Goal: Task Accomplishment & Management: Complete application form

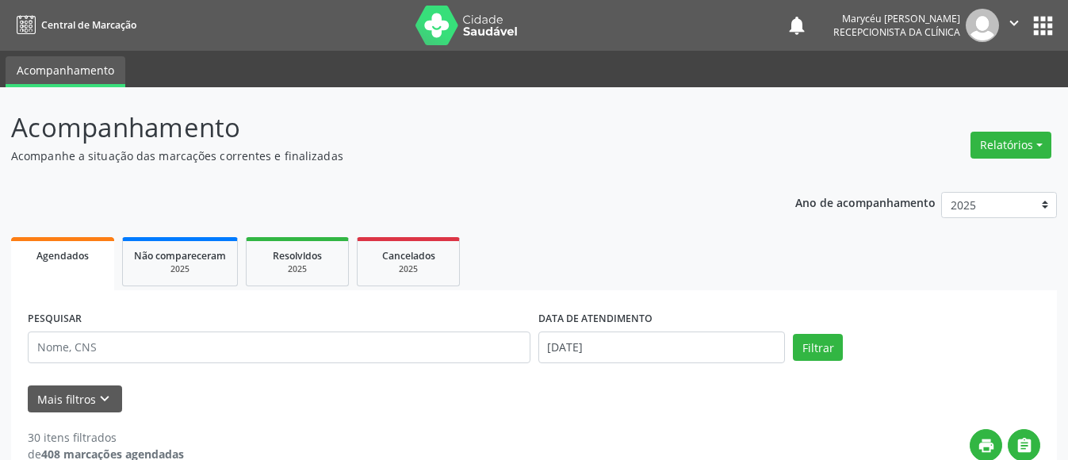
click at [298, 364] on div "PESQUISAR" at bounding box center [279, 340] width 510 height 67
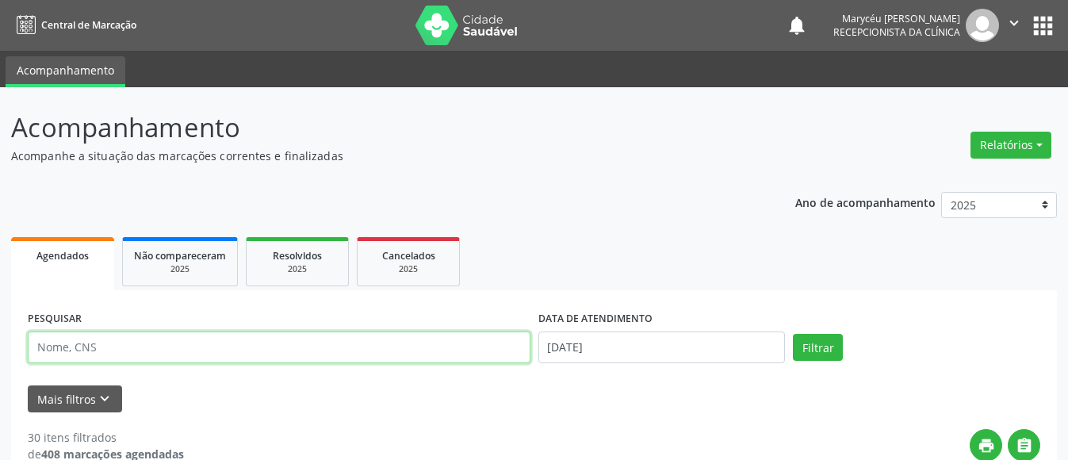
click at [298, 344] on input "text" at bounding box center [279, 347] width 503 height 32
type input "70740002859"
click at [793, 334] on button "Filtrar" at bounding box center [818, 347] width 50 height 27
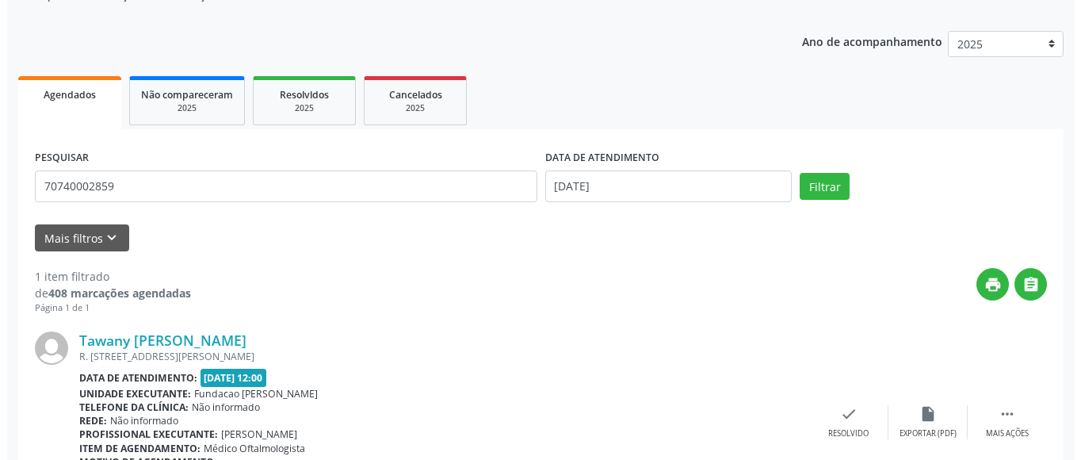
scroll to position [240, 0]
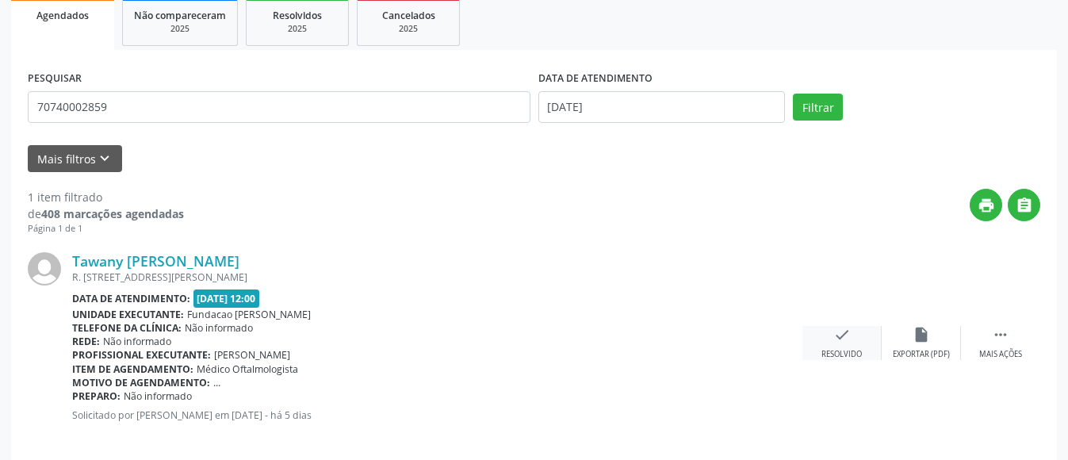
click at [841, 345] on div "check Resolvido" at bounding box center [841, 343] width 79 height 34
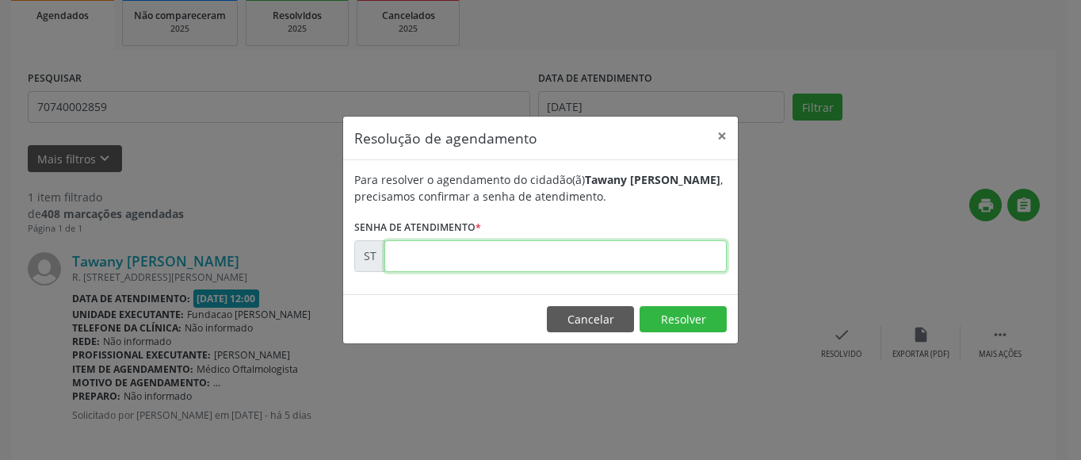
click at [417, 257] on input "text" at bounding box center [555, 256] width 342 height 32
type input "00024368"
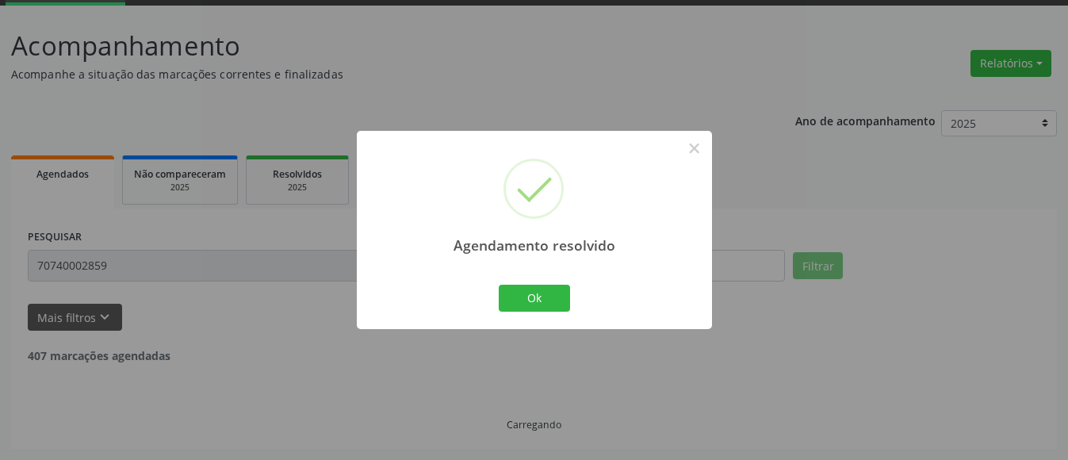
scroll to position [30, 0]
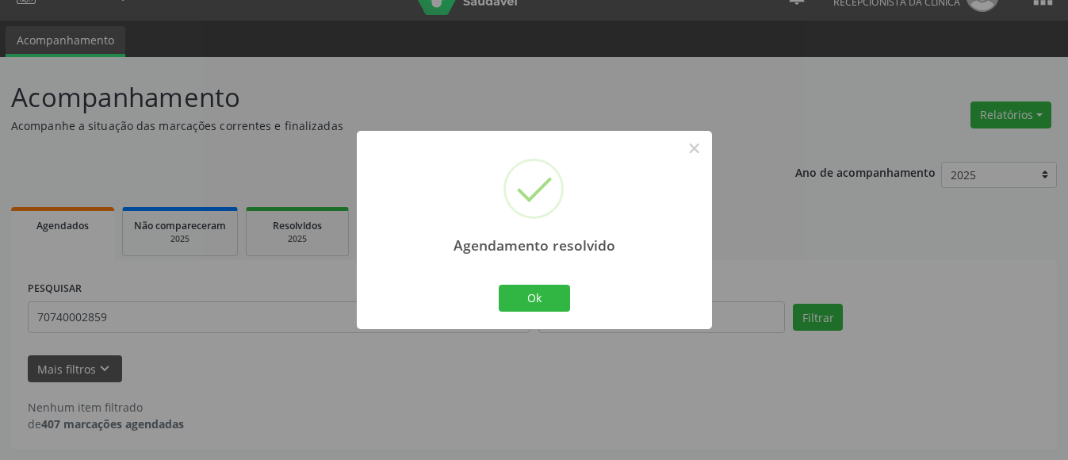
click at [536, 280] on div "Agendamento resolvido × Ok Cancel" at bounding box center [534, 229] width 355 height 197
click at [536, 289] on button "Ok" at bounding box center [534, 298] width 71 height 27
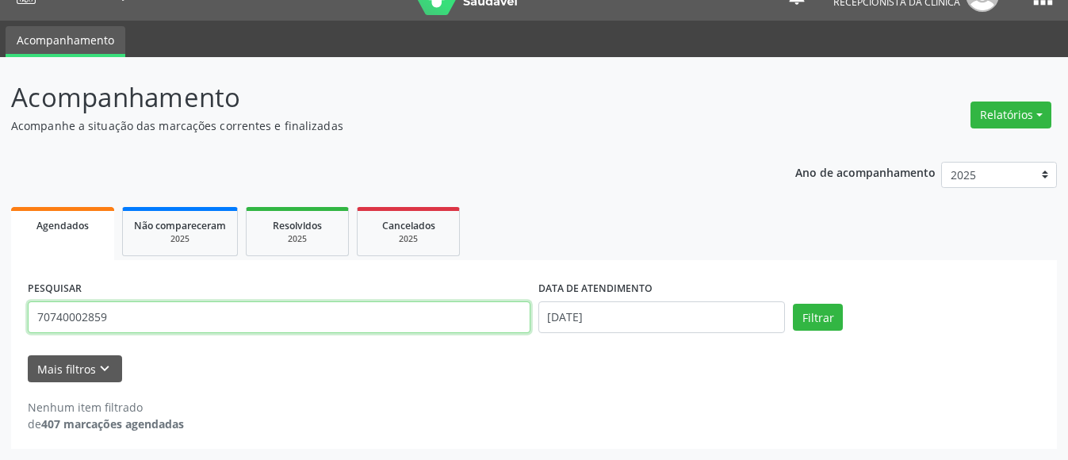
click at [101, 319] on input "70740002859" at bounding box center [279, 317] width 503 height 32
click at [121, 319] on input "70740002859" at bounding box center [279, 317] width 503 height 32
type input "7"
type input "898004532828629"
click at [793, 304] on button "Filtrar" at bounding box center [818, 317] width 50 height 27
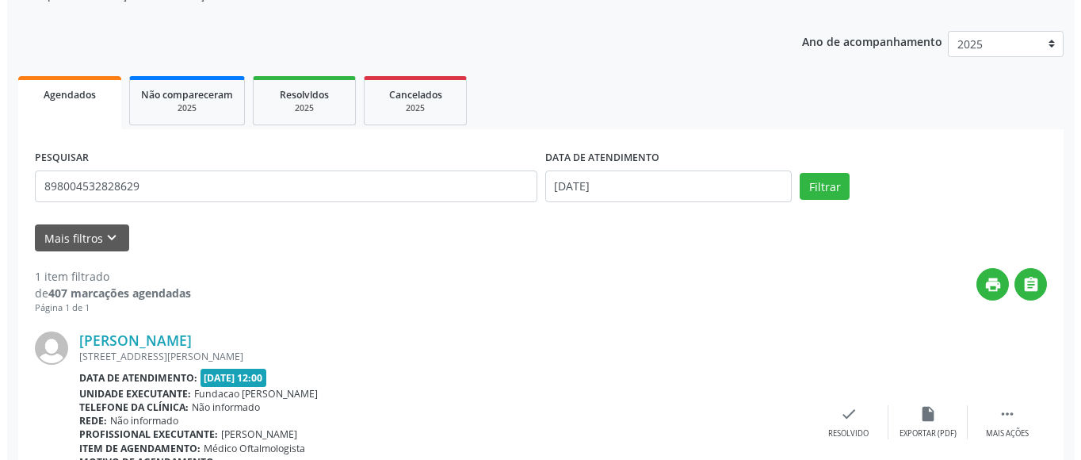
scroll to position [240, 0]
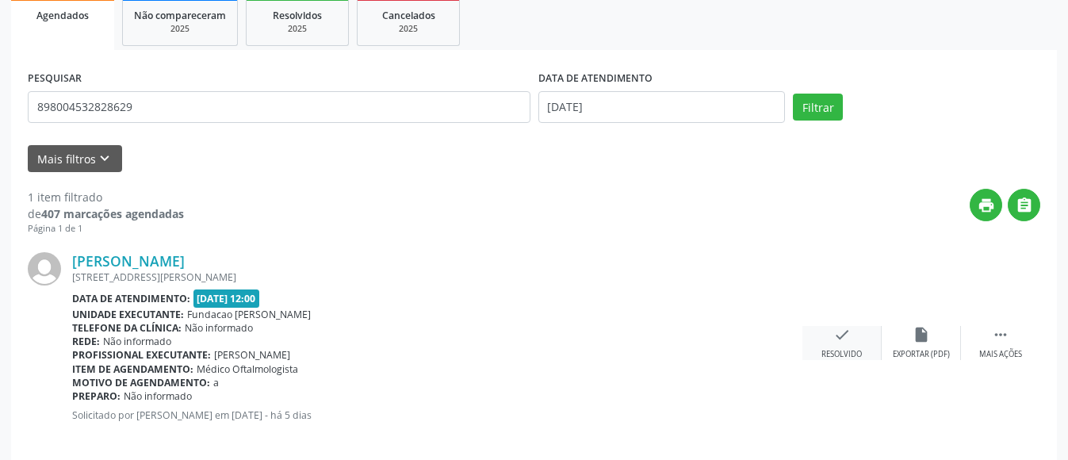
click at [846, 334] on icon "check" at bounding box center [841, 334] width 17 height 17
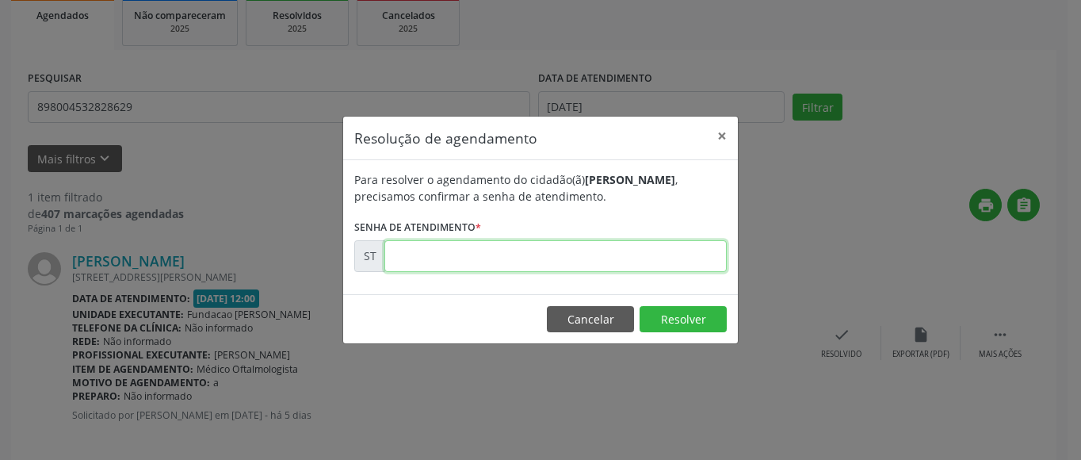
click at [525, 258] on input "text" at bounding box center [555, 256] width 342 height 32
type input "00024265"
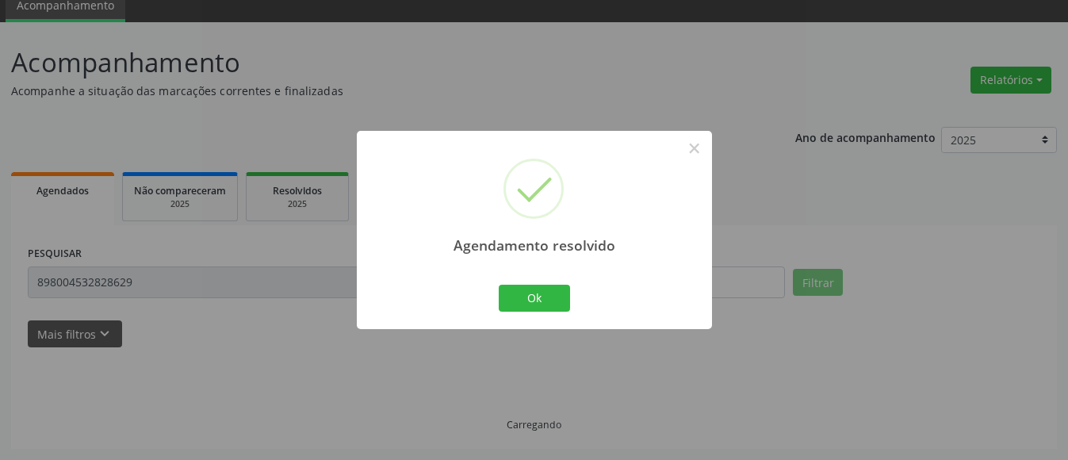
scroll to position [30, 0]
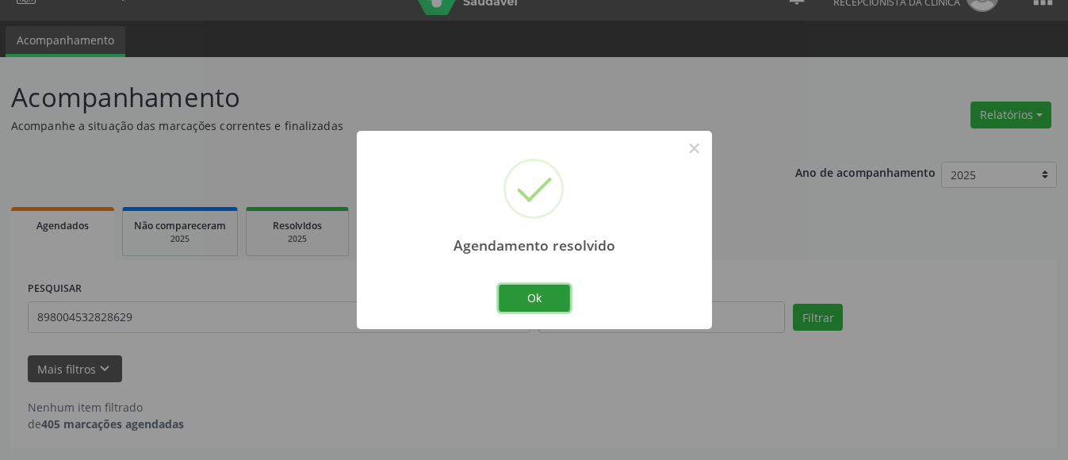
click at [529, 289] on button "Ok" at bounding box center [534, 298] width 71 height 27
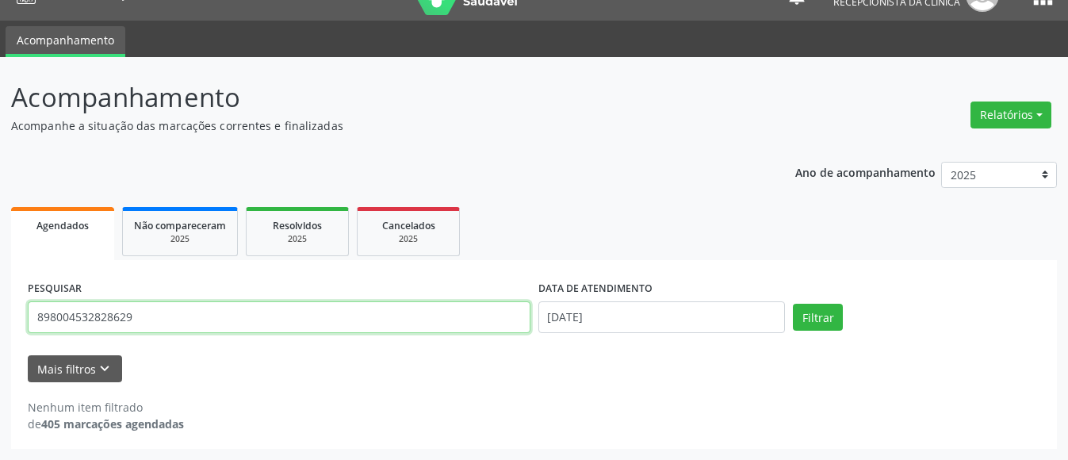
click at [211, 315] on input "898004532828629" at bounding box center [279, 317] width 503 height 32
type input "8"
type input "700504379491552"
click at [793, 304] on button "Filtrar" at bounding box center [818, 317] width 50 height 27
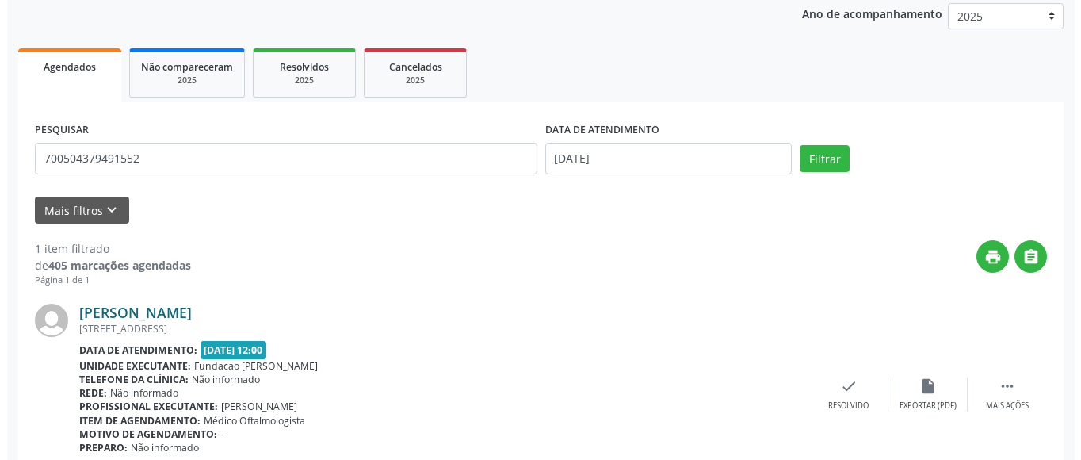
scroll to position [258, 0]
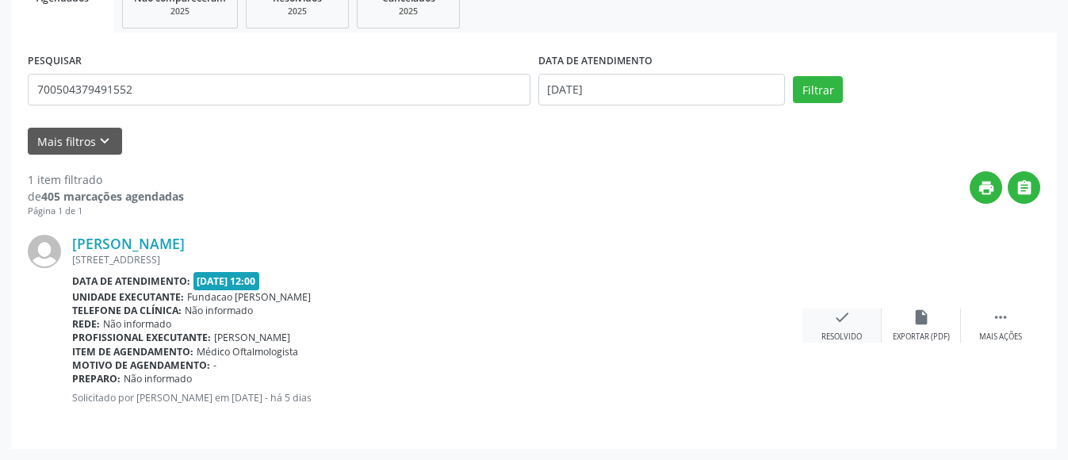
click at [834, 314] on icon "check" at bounding box center [841, 316] width 17 height 17
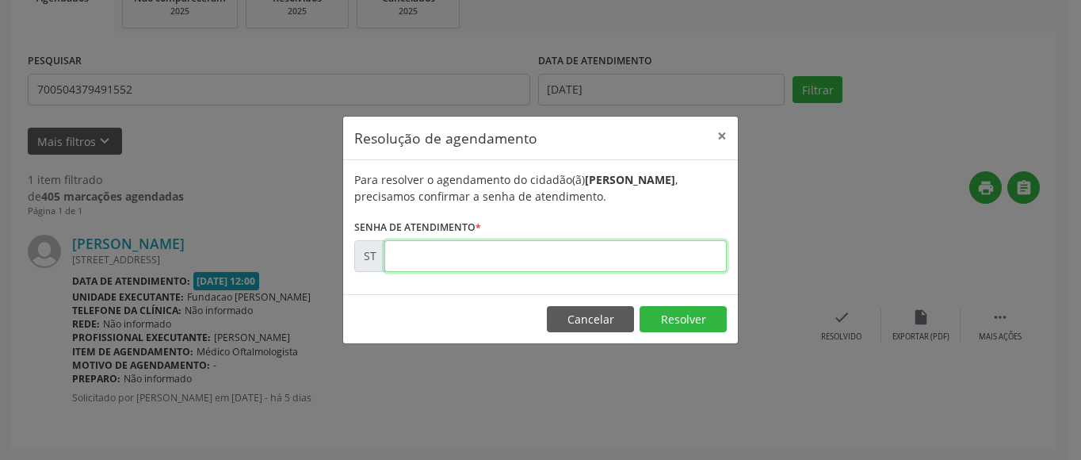
click at [487, 253] on input "text" at bounding box center [555, 256] width 342 height 32
type input "00023811"
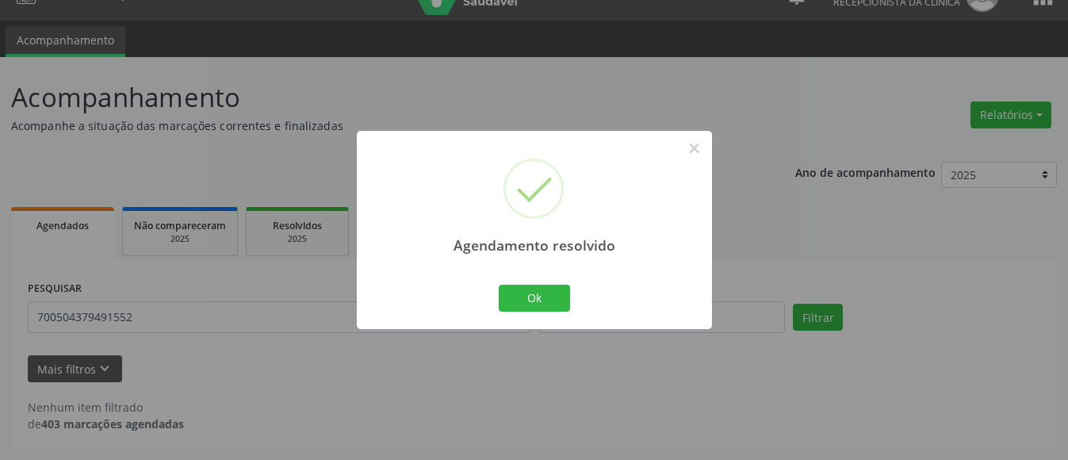
scroll to position [30, 0]
click at [546, 295] on button "Ok" at bounding box center [534, 298] width 71 height 27
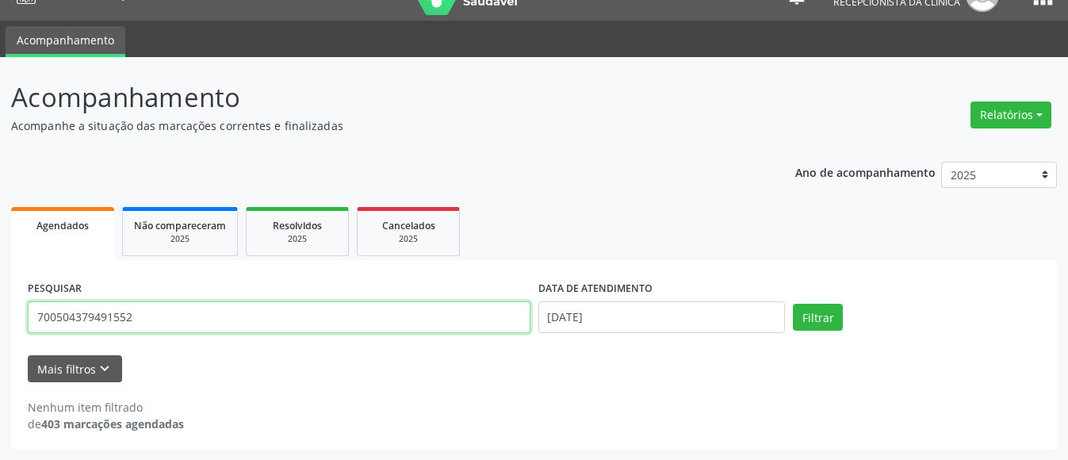
click at [186, 319] on input "700504379491552" at bounding box center [279, 317] width 503 height 32
type input "7"
type input "700000395187502"
click at [793, 304] on button "Filtrar" at bounding box center [818, 317] width 50 height 27
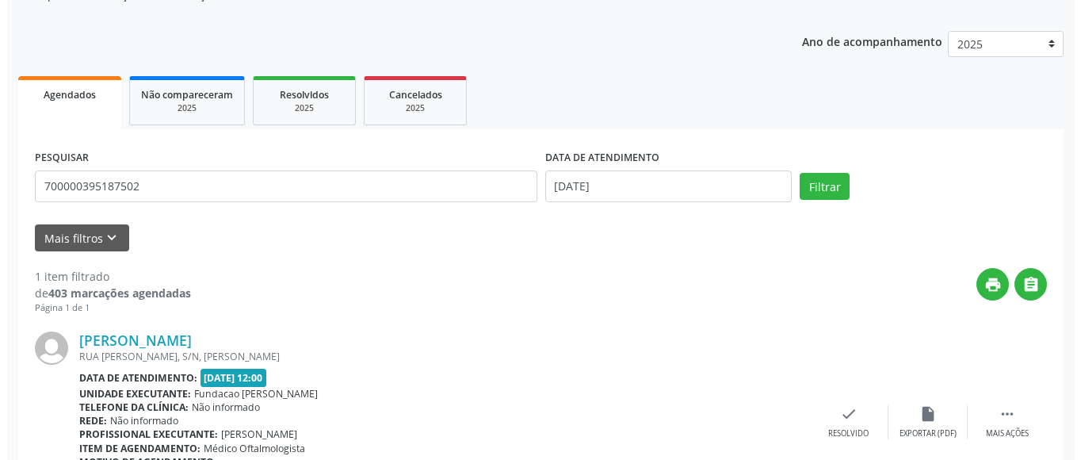
scroll to position [258, 0]
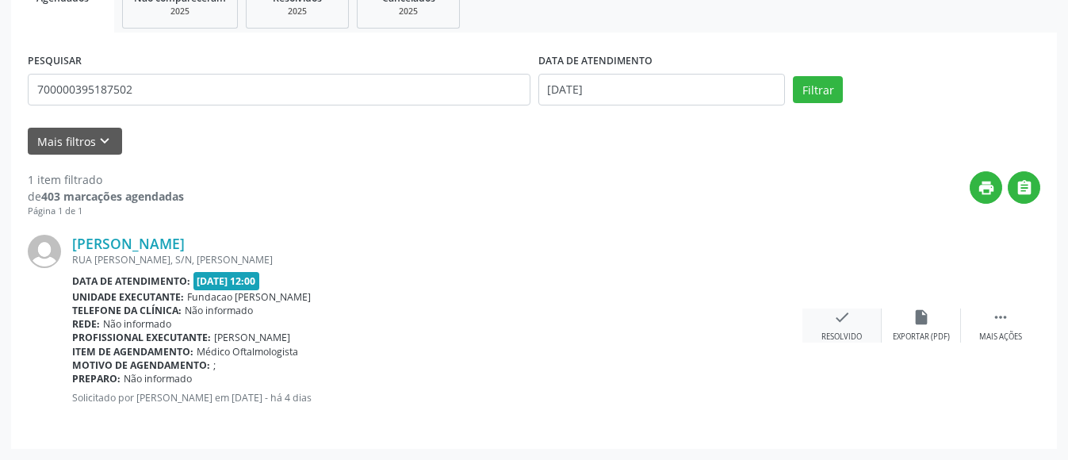
click at [841, 316] on icon "check" at bounding box center [841, 316] width 17 height 17
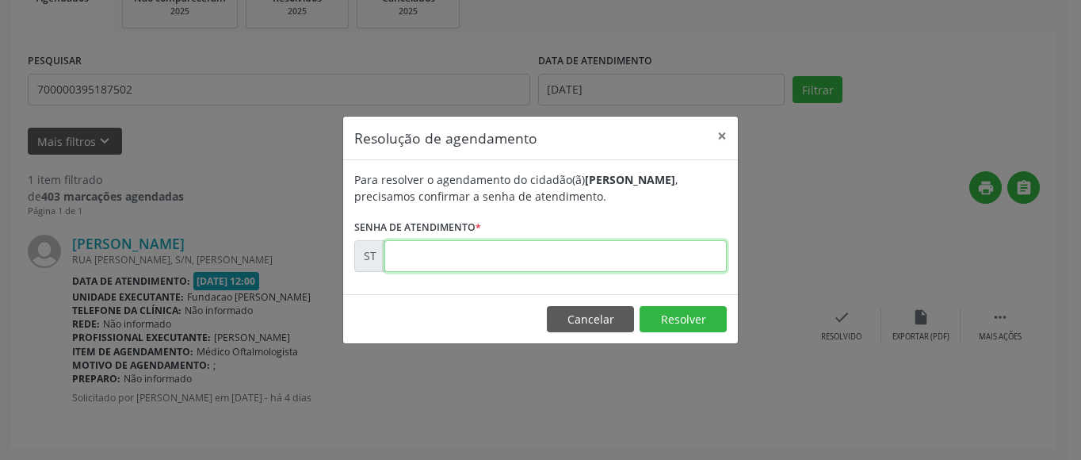
click at [640, 268] on input "text" at bounding box center [555, 256] width 342 height 32
type input "00024434"
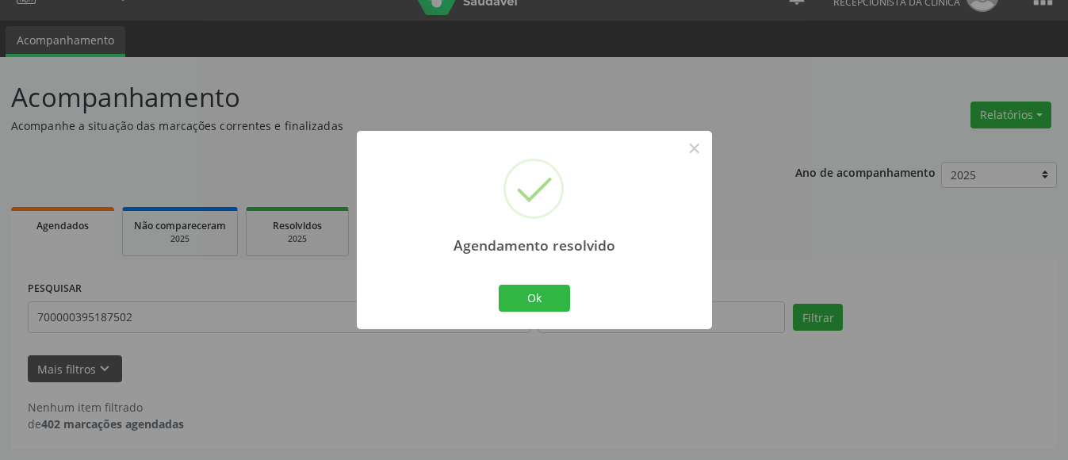
scroll to position [30, 0]
click at [560, 285] on button "Ok" at bounding box center [534, 298] width 71 height 27
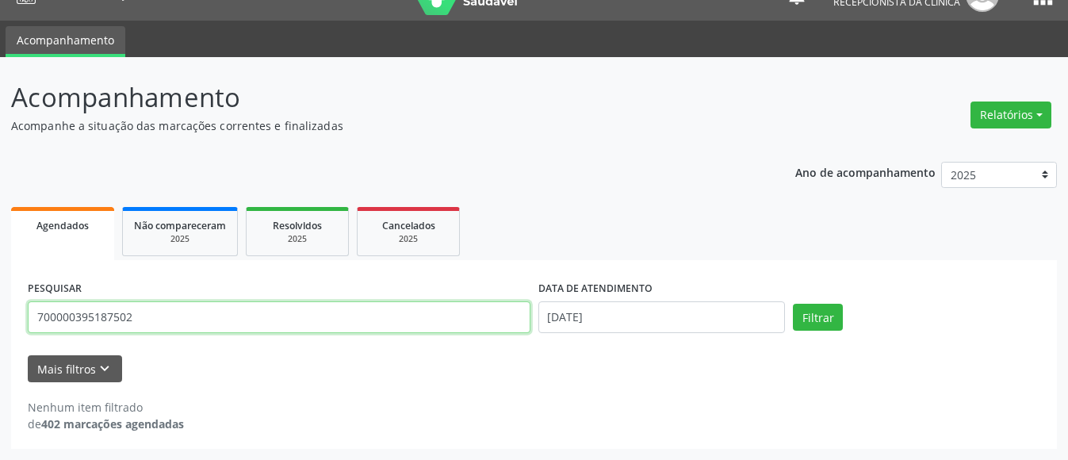
click at [370, 318] on input "700000395187502" at bounding box center [279, 317] width 503 height 32
type input "7"
type input "702804668276565"
click at [793, 304] on button "Filtrar" at bounding box center [818, 317] width 50 height 27
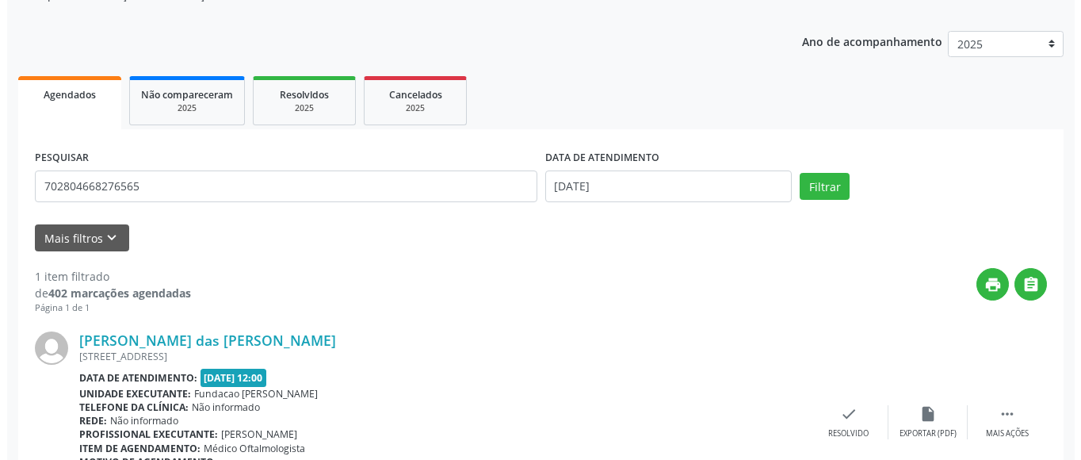
scroll to position [258, 0]
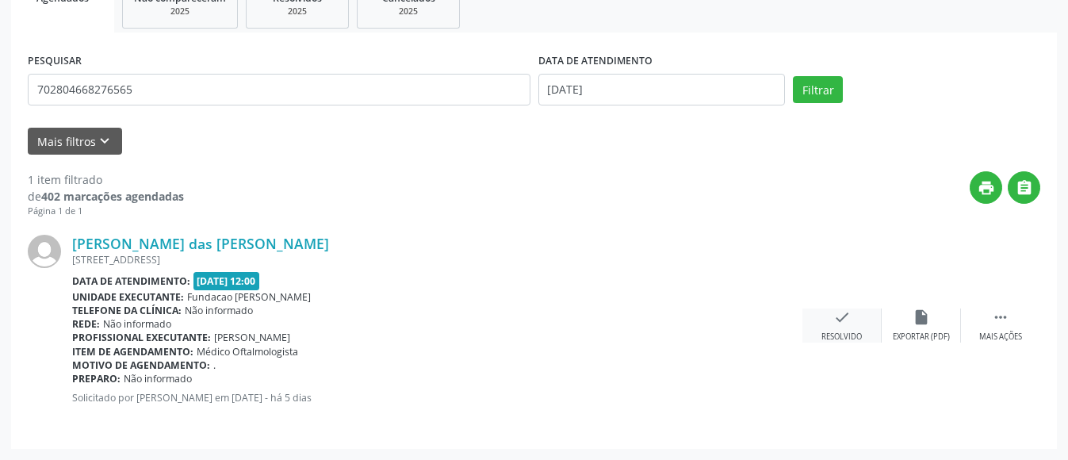
click at [848, 323] on icon "check" at bounding box center [841, 316] width 17 height 17
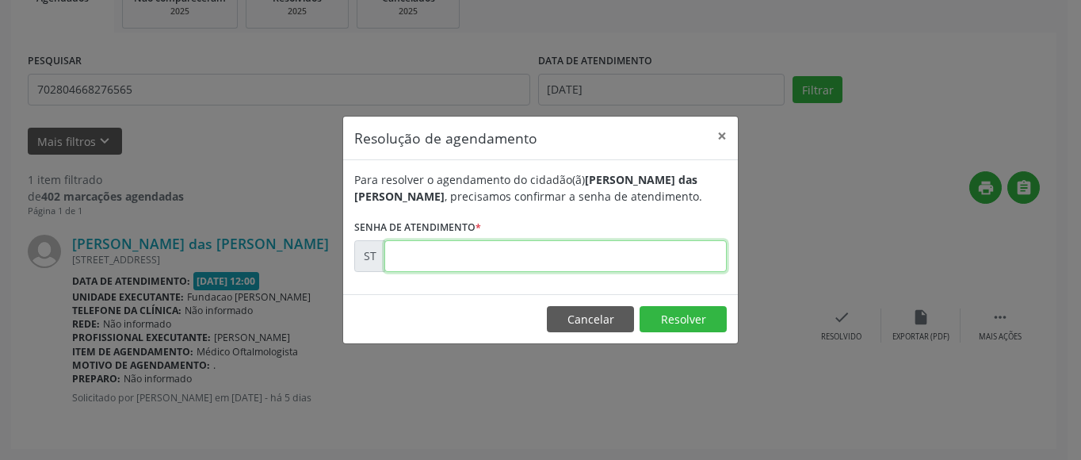
click at [456, 252] on input "text" at bounding box center [555, 256] width 342 height 32
type input "00024287"
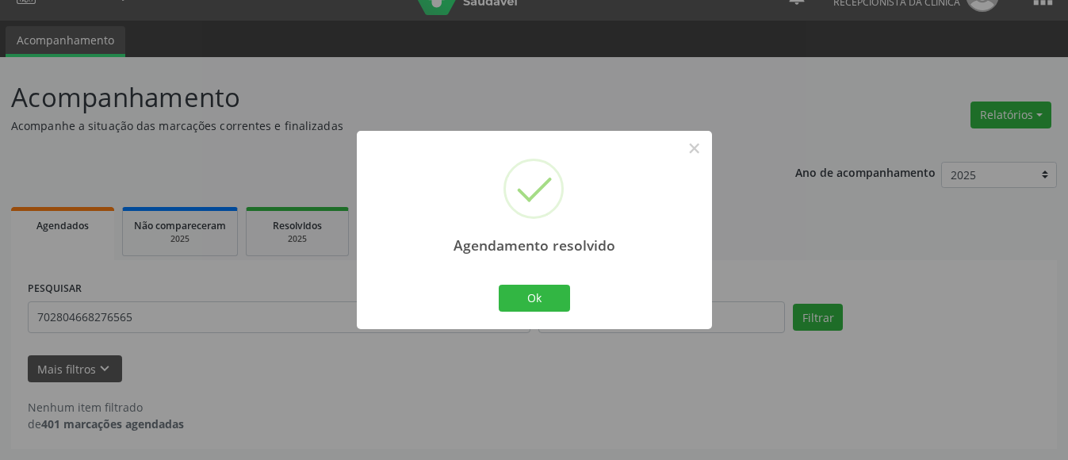
scroll to position [30, 0]
click at [548, 286] on button "Ok" at bounding box center [534, 298] width 71 height 27
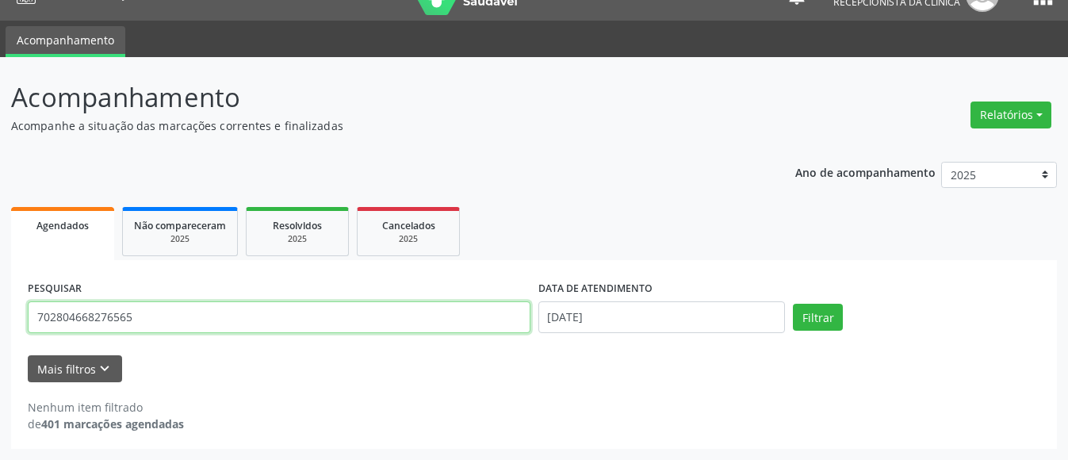
click at [162, 316] on input "702804668276565" at bounding box center [279, 317] width 503 height 32
type input "7"
type input "705009235735454"
click at [793, 304] on button "Filtrar" at bounding box center [818, 317] width 50 height 27
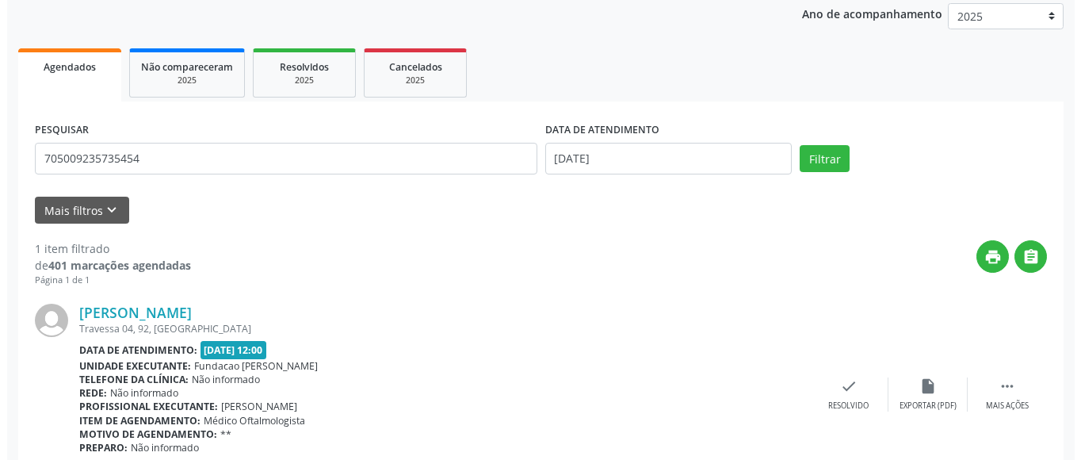
scroll to position [258, 0]
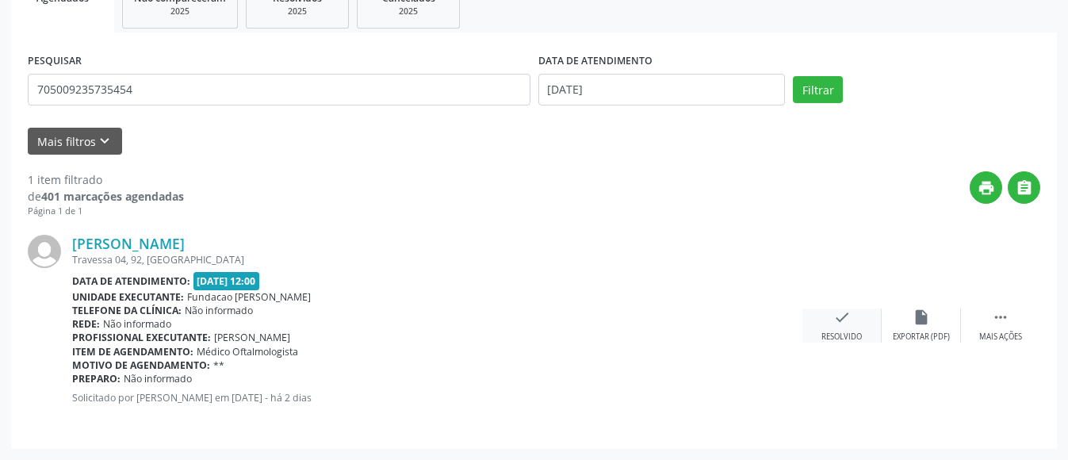
click at [842, 316] on icon "check" at bounding box center [841, 316] width 17 height 17
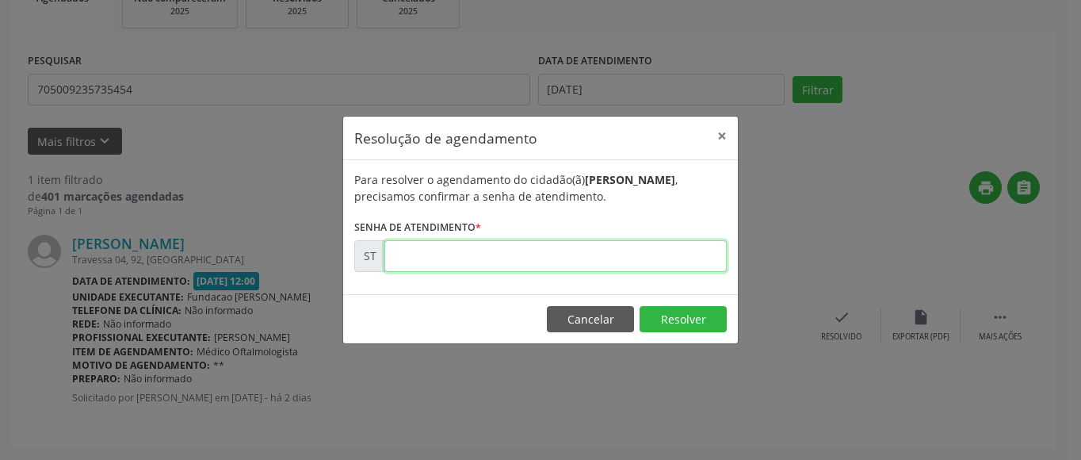
click at [586, 248] on input "text" at bounding box center [555, 256] width 342 height 32
type input "00024656"
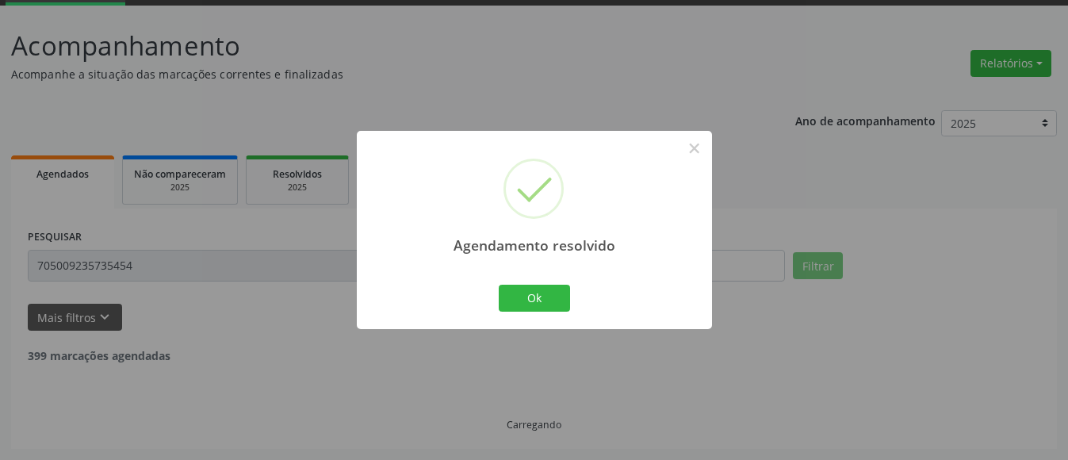
scroll to position [30, 0]
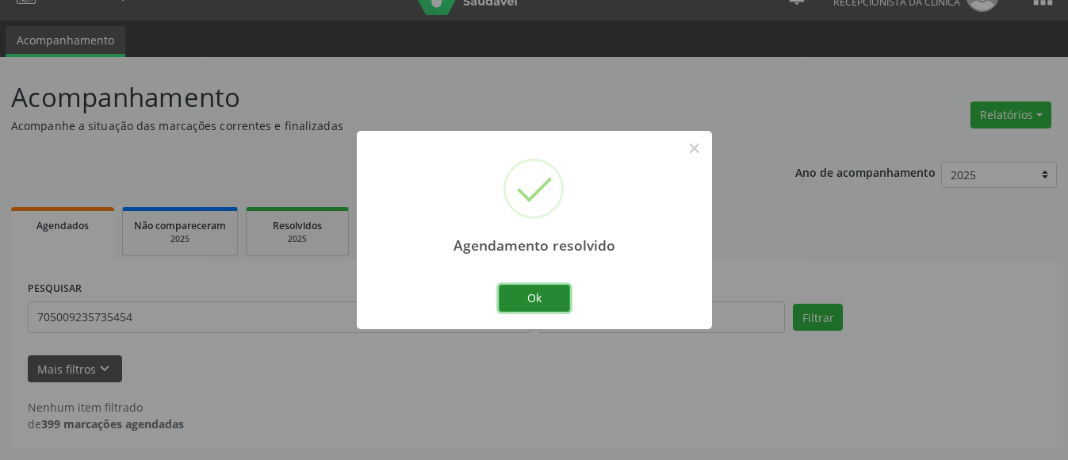
click at [560, 292] on button "Ok" at bounding box center [534, 298] width 71 height 27
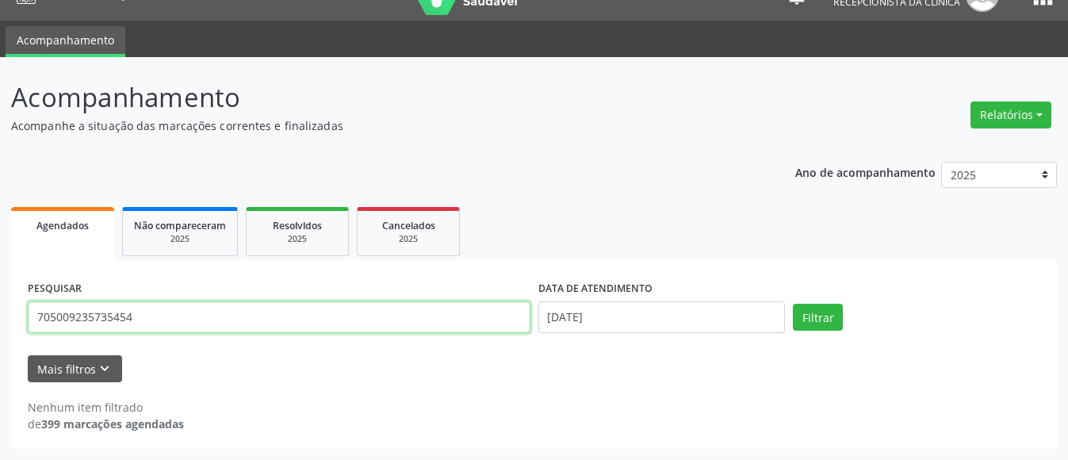
click at [220, 304] on input "705009235735454" at bounding box center [279, 317] width 503 height 32
type input "7"
type input "706001801682643"
click at [793, 304] on button "Filtrar" at bounding box center [818, 317] width 50 height 27
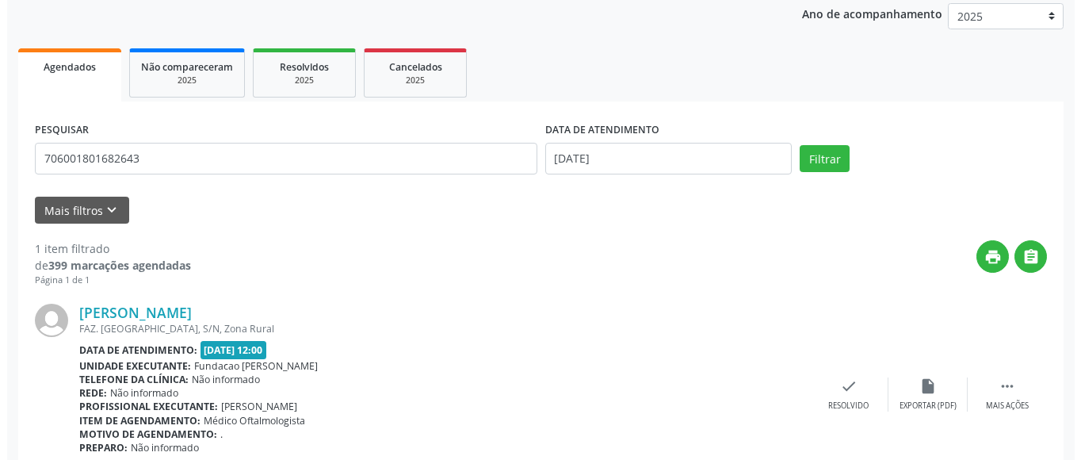
scroll to position [258, 0]
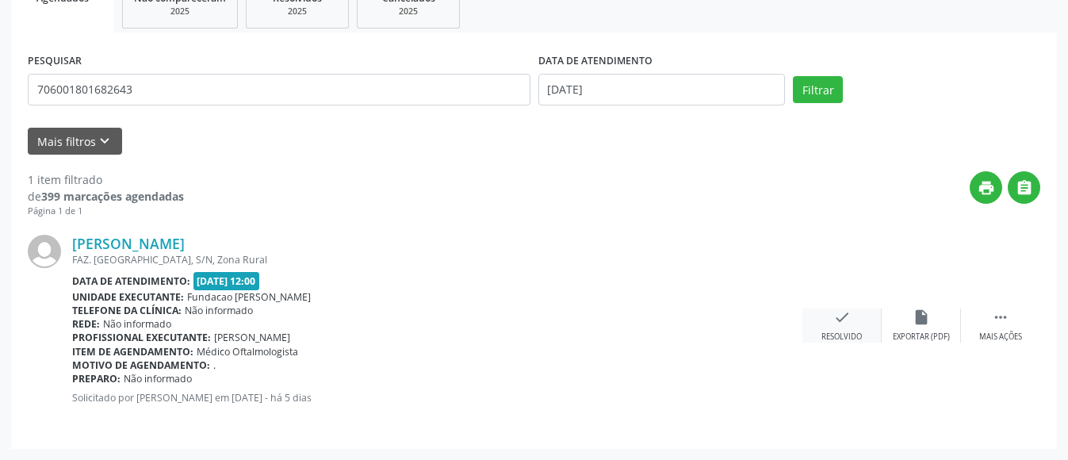
click at [847, 315] on icon "check" at bounding box center [841, 316] width 17 height 17
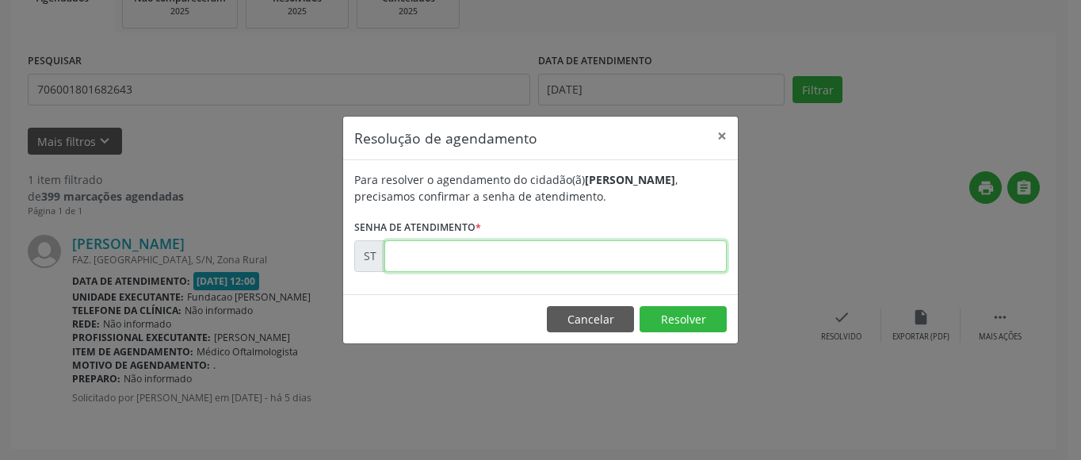
click at [598, 260] on input "text" at bounding box center [555, 256] width 342 height 32
type input "00024081"
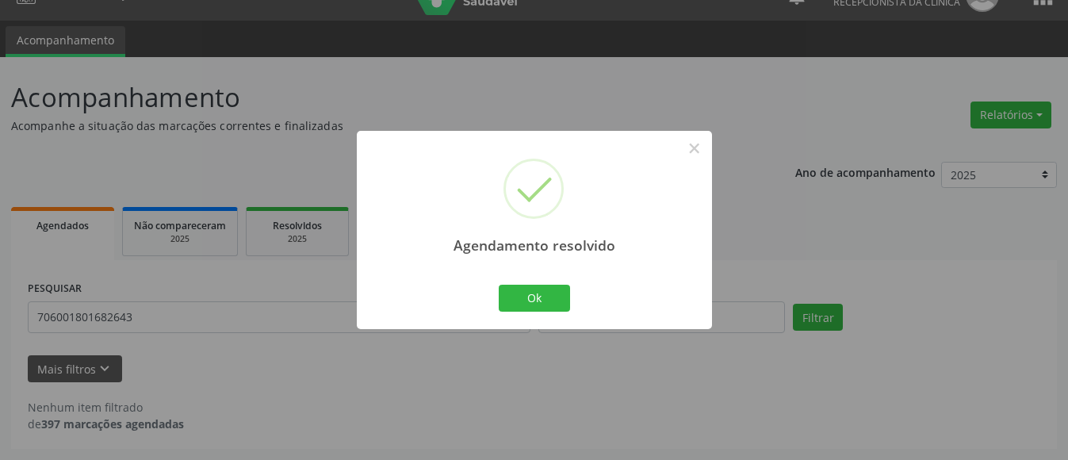
scroll to position [30, 0]
click at [538, 294] on button "Ok" at bounding box center [534, 298] width 71 height 27
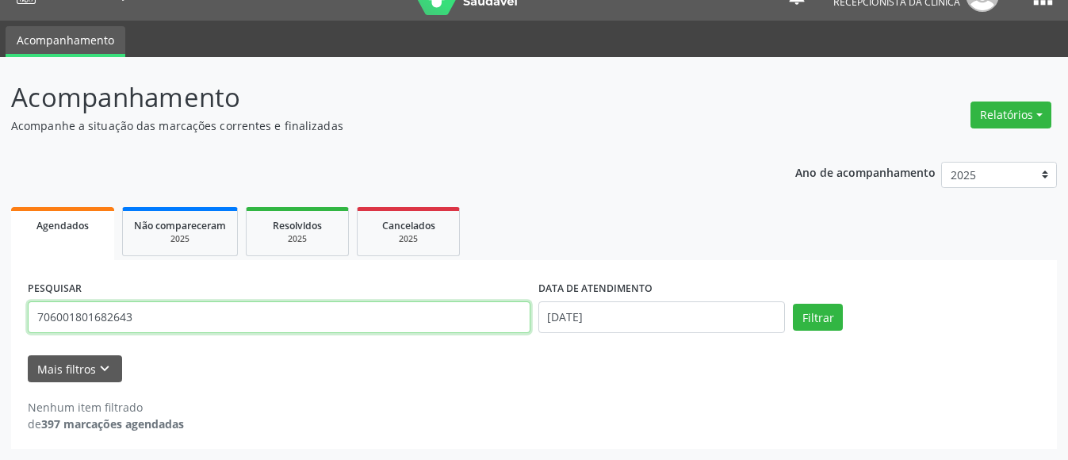
click at [281, 319] on input "706001801682643" at bounding box center [279, 317] width 503 height 32
type input "7"
type input "700302972143932"
click at [793, 304] on button "Filtrar" at bounding box center [818, 317] width 50 height 27
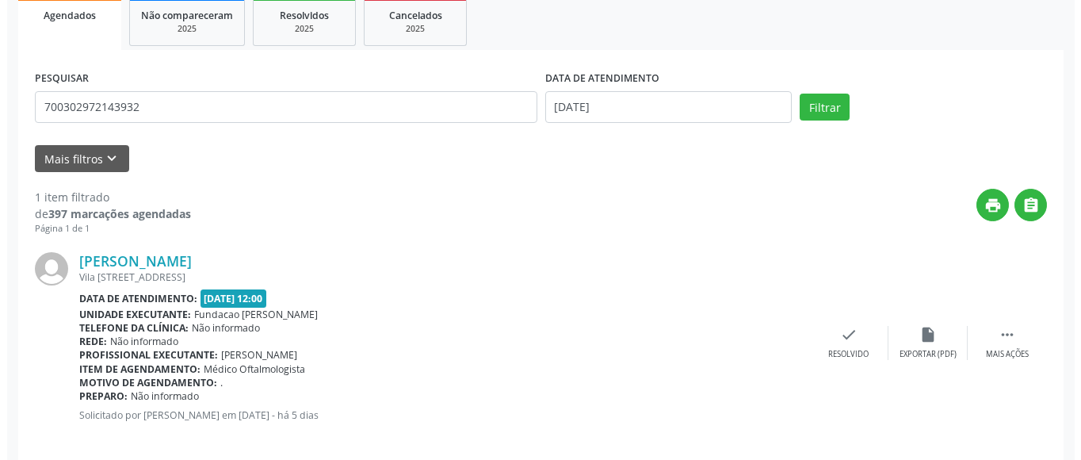
scroll to position [258, 0]
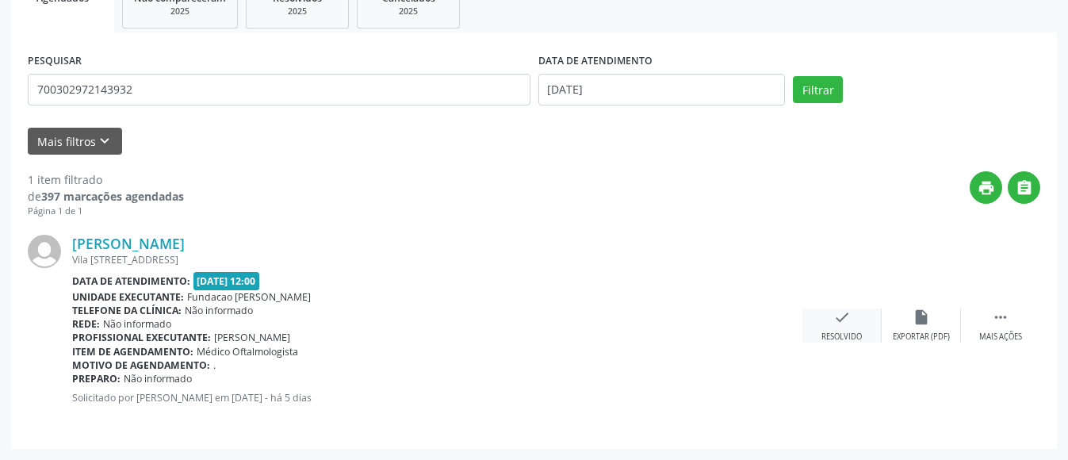
click at [850, 315] on icon "check" at bounding box center [841, 316] width 17 height 17
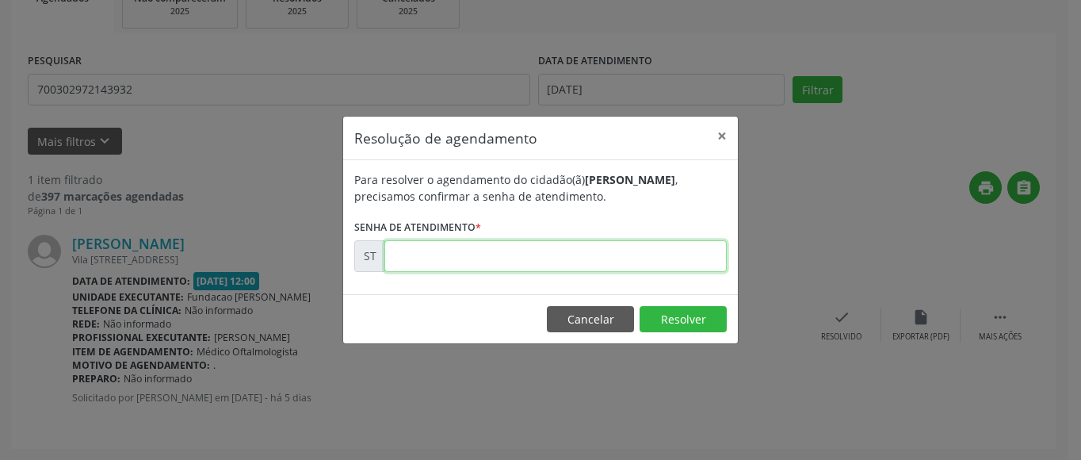
click at [487, 258] on input "text" at bounding box center [555, 256] width 342 height 32
type input "00024285"
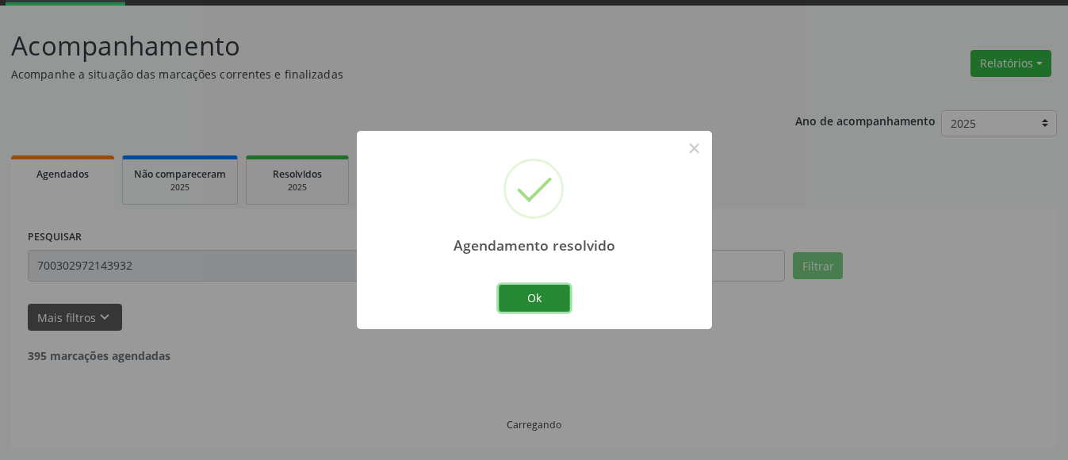
click at [539, 305] on button "Ok" at bounding box center [534, 298] width 71 height 27
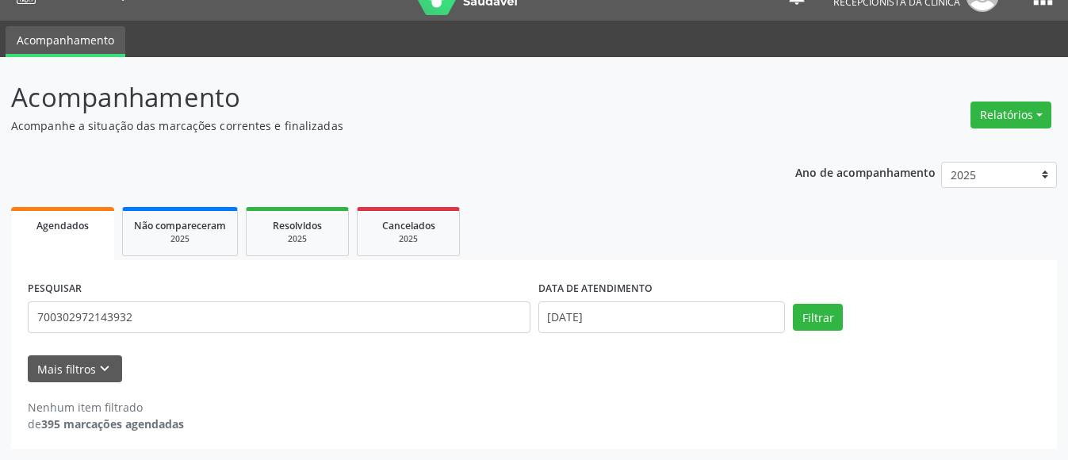
scroll to position [30, 0]
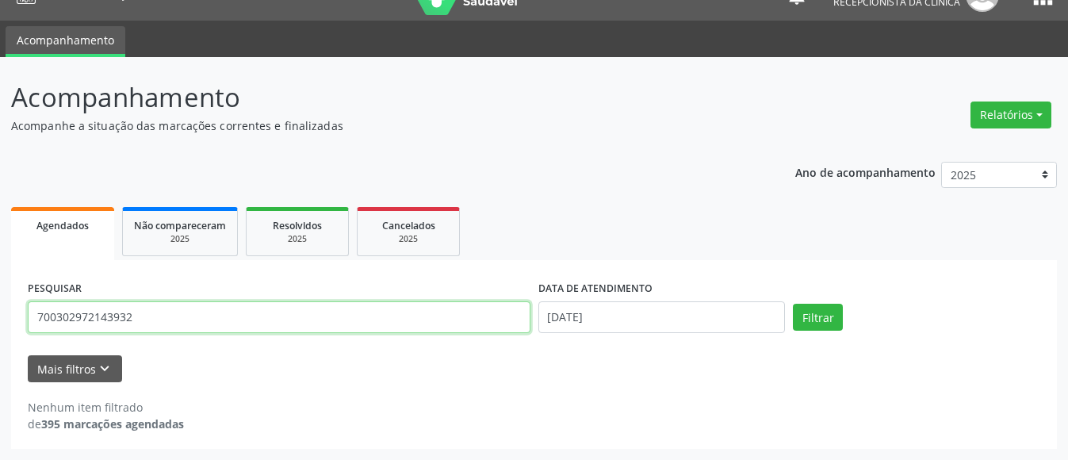
click at [408, 308] on input "700302972143932" at bounding box center [279, 317] width 503 height 32
type input "7"
type input "708108508596633"
click at [793, 304] on button "Filtrar" at bounding box center [818, 317] width 50 height 27
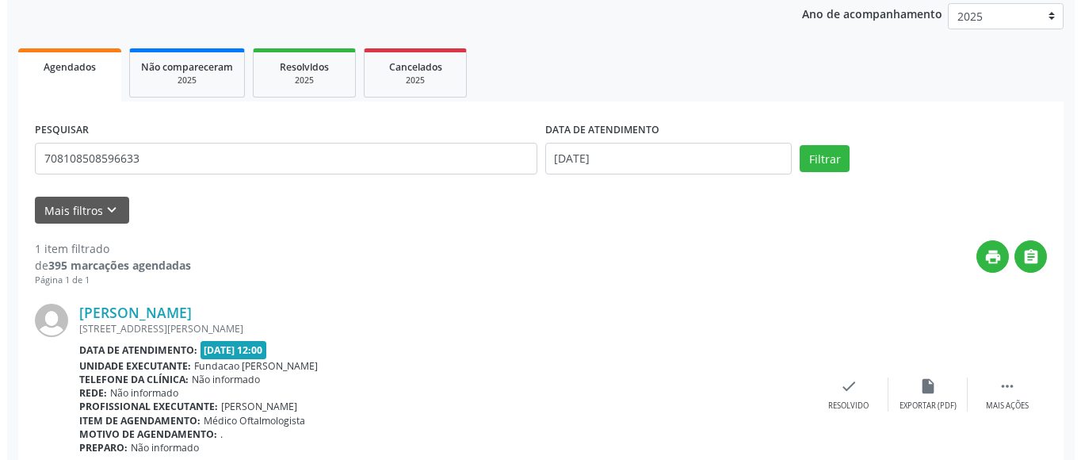
scroll to position [258, 0]
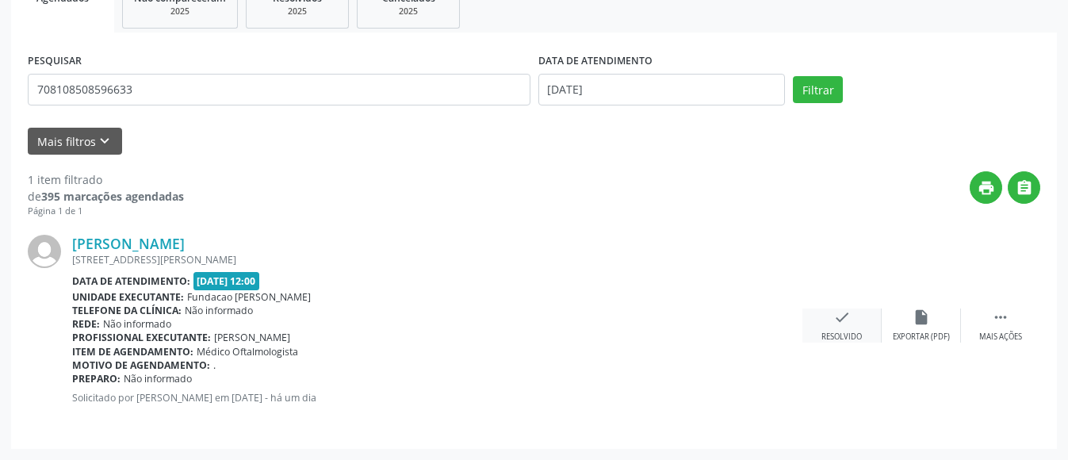
click at [843, 315] on icon "check" at bounding box center [841, 316] width 17 height 17
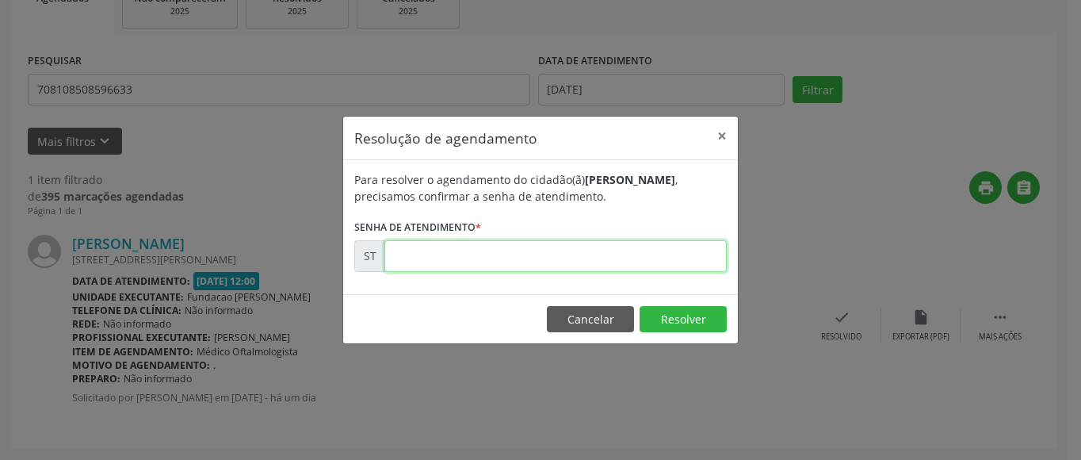
click at [574, 261] on input "text" at bounding box center [555, 256] width 342 height 32
type input "00025634"
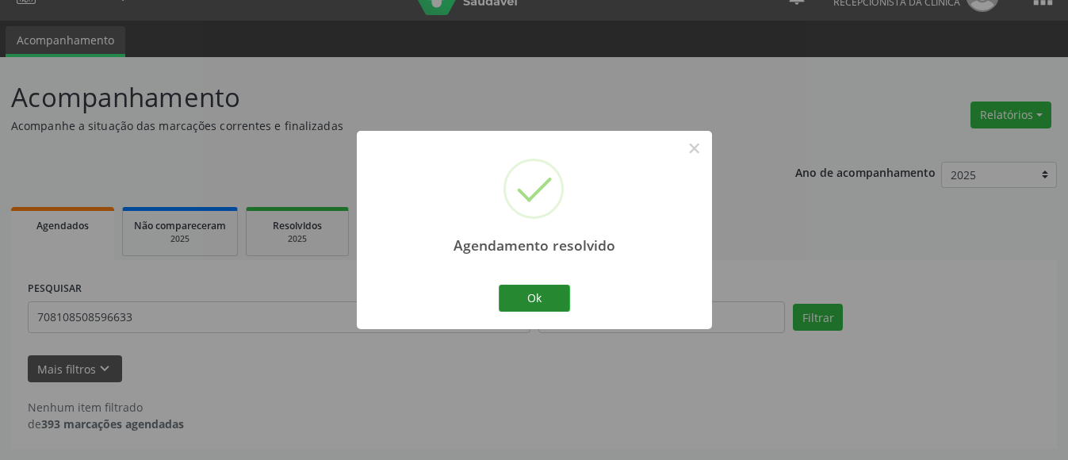
scroll to position [30, 0]
click at [547, 292] on button "Ok" at bounding box center [534, 298] width 71 height 27
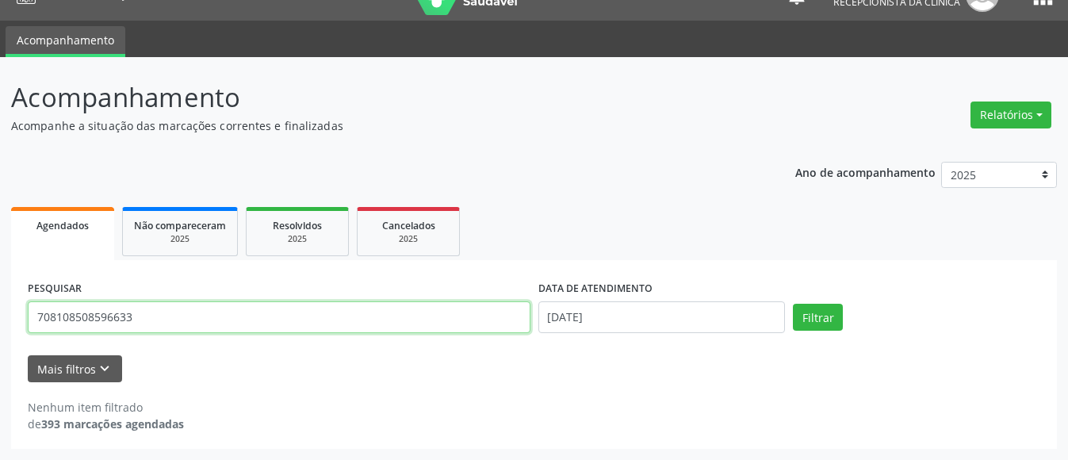
click at [224, 305] on input "708108508596633" at bounding box center [279, 317] width 503 height 32
type input "7"
type input "703608061940535"
click at [793, 304] on button "Filtrar" at bounding box center [818, 317] width 50 height 27
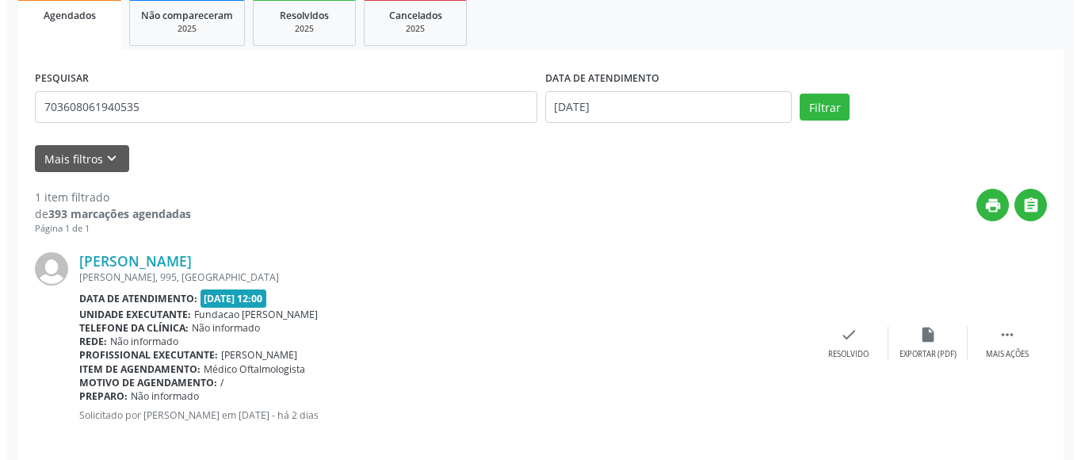
scroll to position [258, 0]
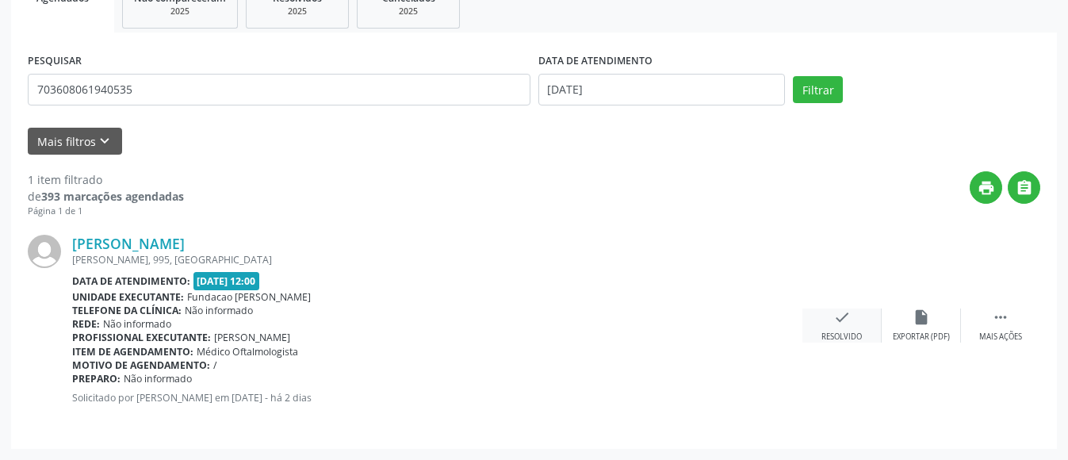
click at [844, 319] on icon "check" at bounding box center [841, 316] width 17 height 17
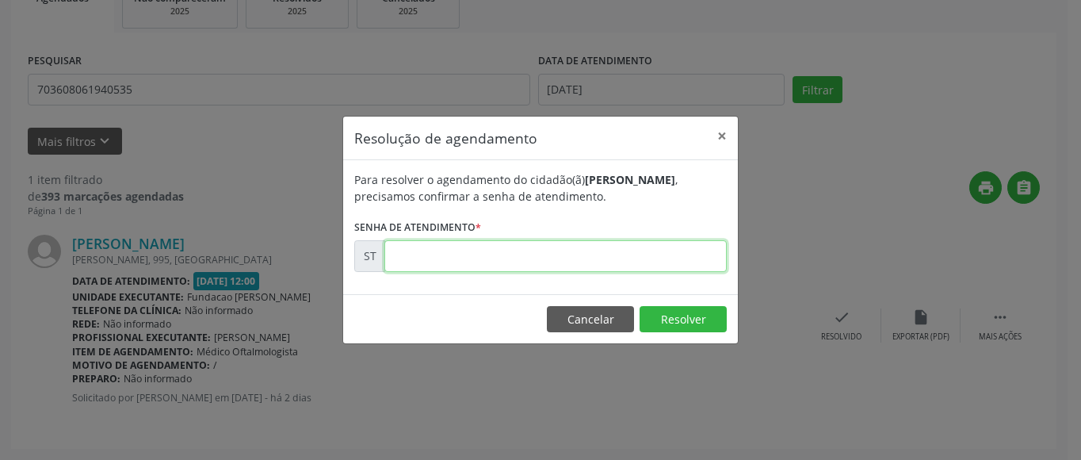
click at [569, 256] on input "text" at bounding box center [555, 256] width 342 height 32
type input "00024653"
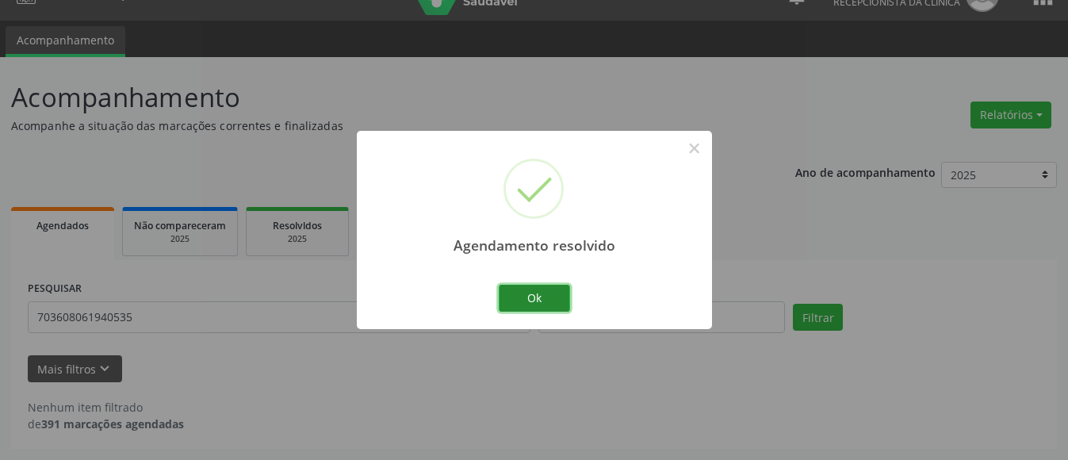
scroll to position [30, 0]
click at [532, 304] on button "Ok" at bounding box center [534, 298] width 71 height 27
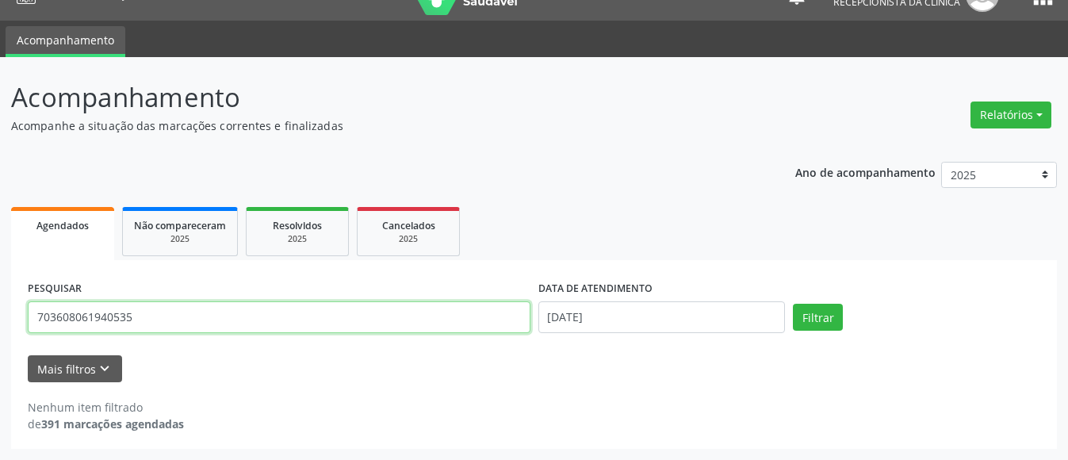
click at [163, 323] on input "703608061940535" at bounding box center [279, 317] width 503 height 32
type input "7"
type input "701206041778916"
click at [793, 304] on button "Filtrar" at bounding box center [818, 317] width 50 height 27
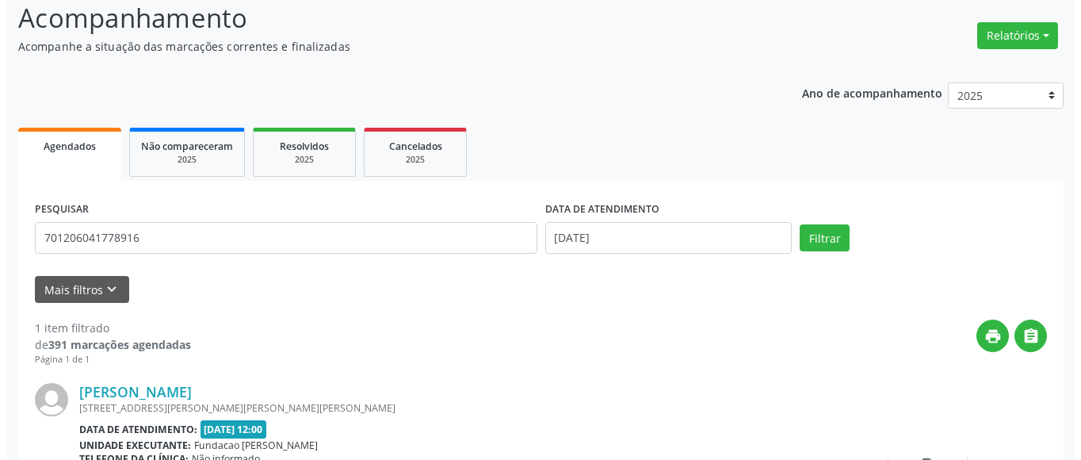
scroll to position [258, 0]
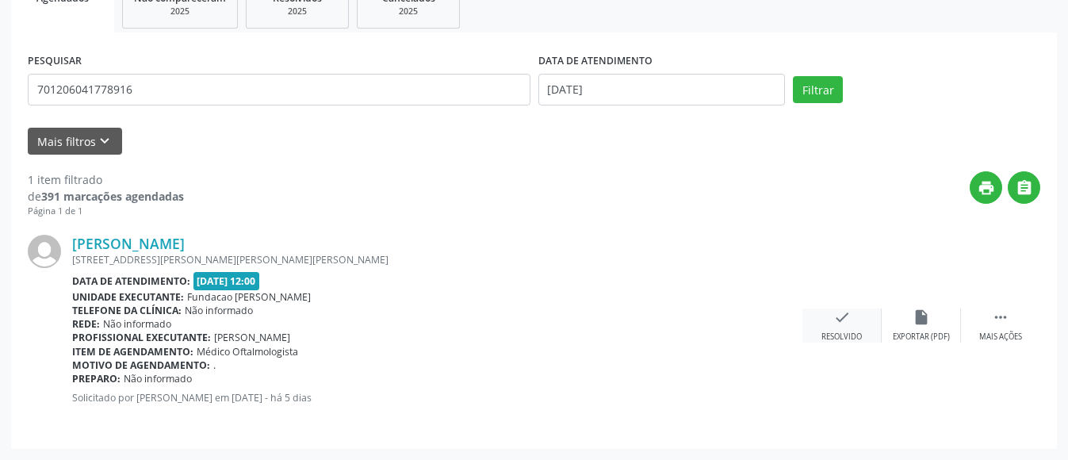
click at [830, 321] on div "check Resolvido" at bounding box center [841, 325] width 79 height 34
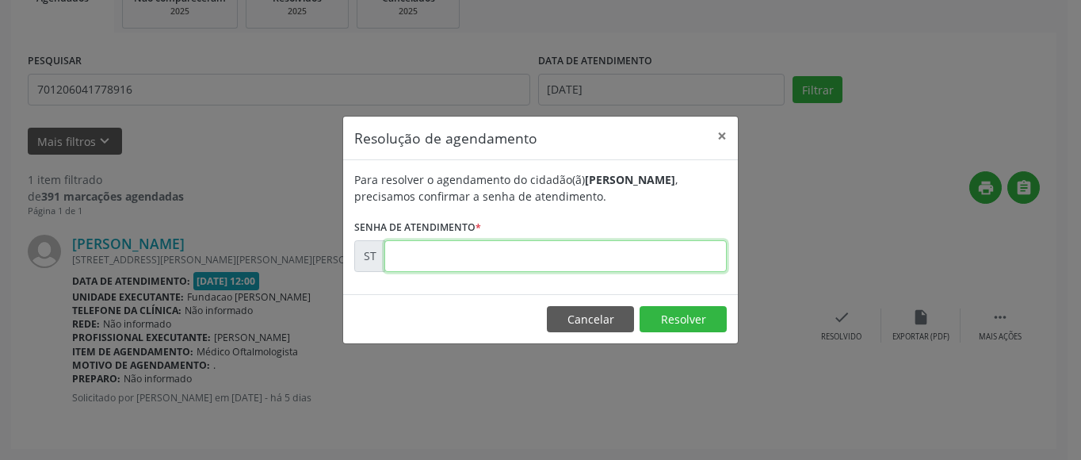
click at [602, 250] on input "text" at bounding box center [555, 256] width 342 height 32
type input "00024172"
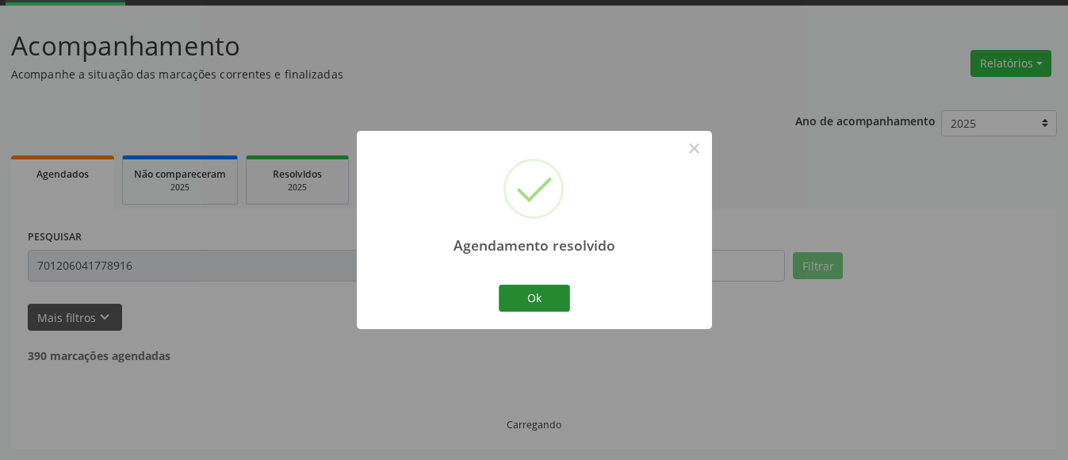
scroll to position [30, 0]
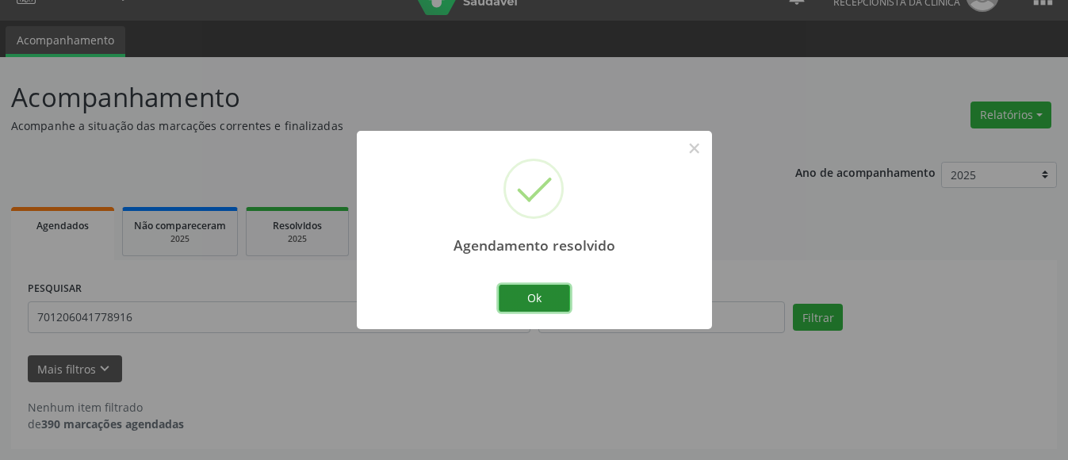
click at [543, 297] on button "Ok" at bounding box center [534, 298] width 71 height 27
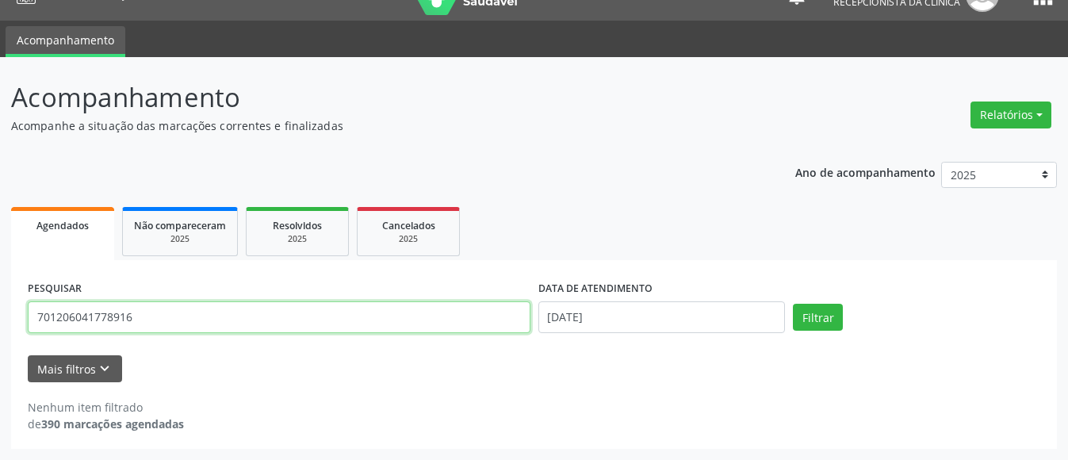
click at [373, 318] on input "701206041778916" at bounding box center [279, 317] width 503 height 32
type input "7"
type input "700004597200503"
click at [793, 304] on button "Filtrar" at bounding box center [818, 317] width 50 height 27
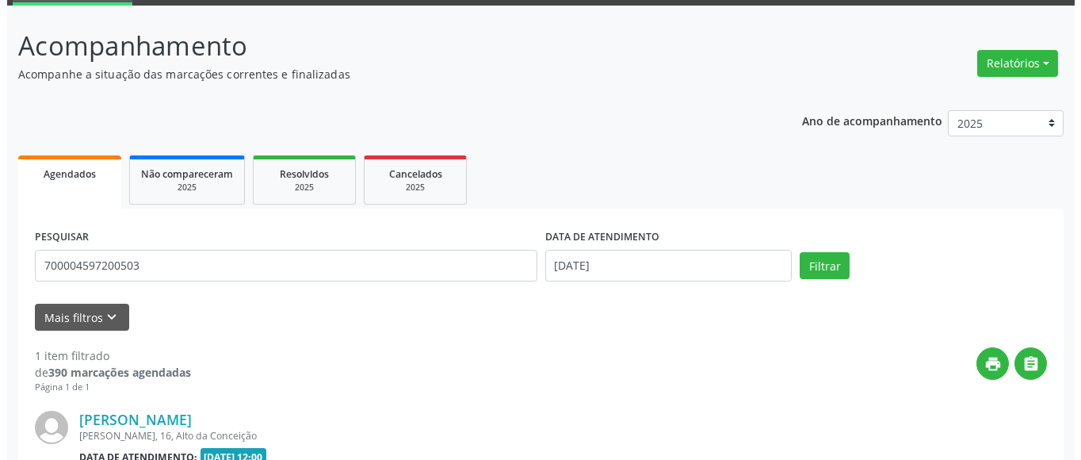
scroll to position [240, 0]
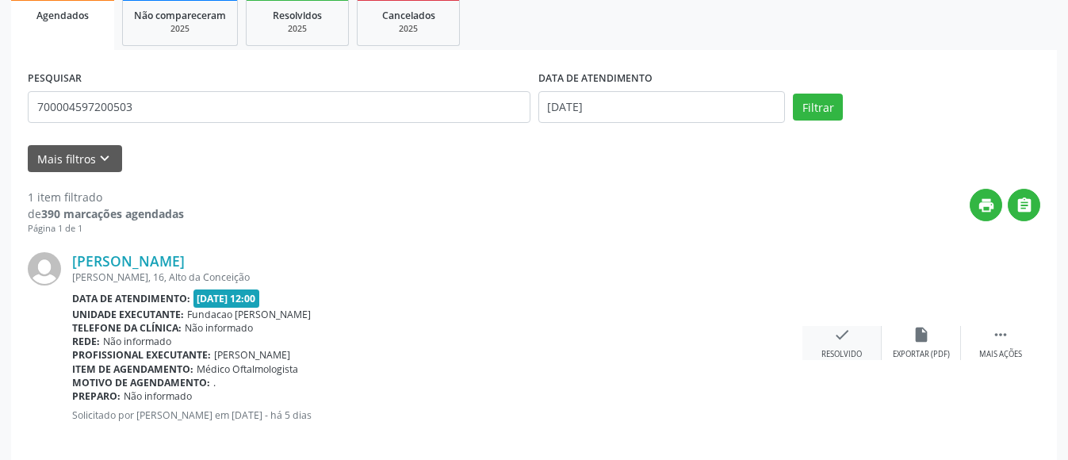
click at [837, 346] on div "check Resolvido" at bounding box center [841, 343] width 79 height 34
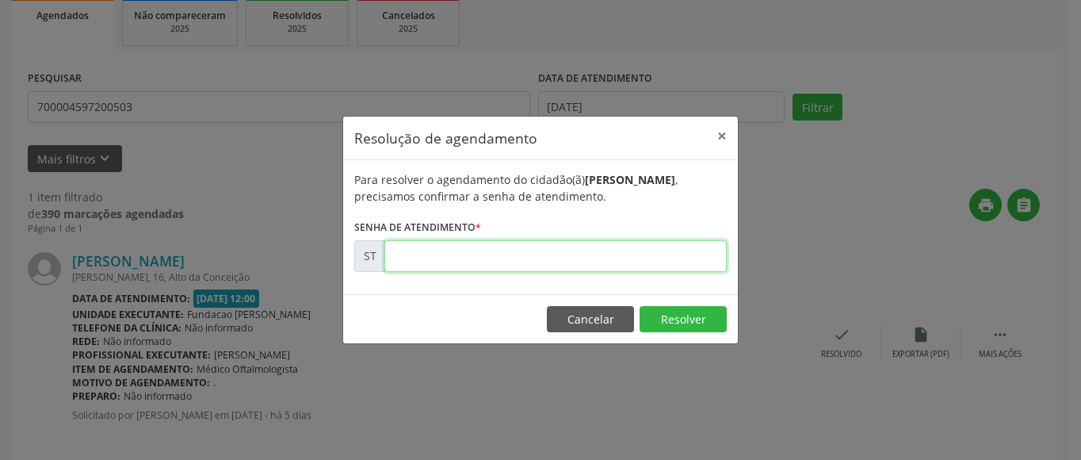
click at [527, 257] on input "text" at bounding box center [555, 256] width 342 height 32
type input "00024269"
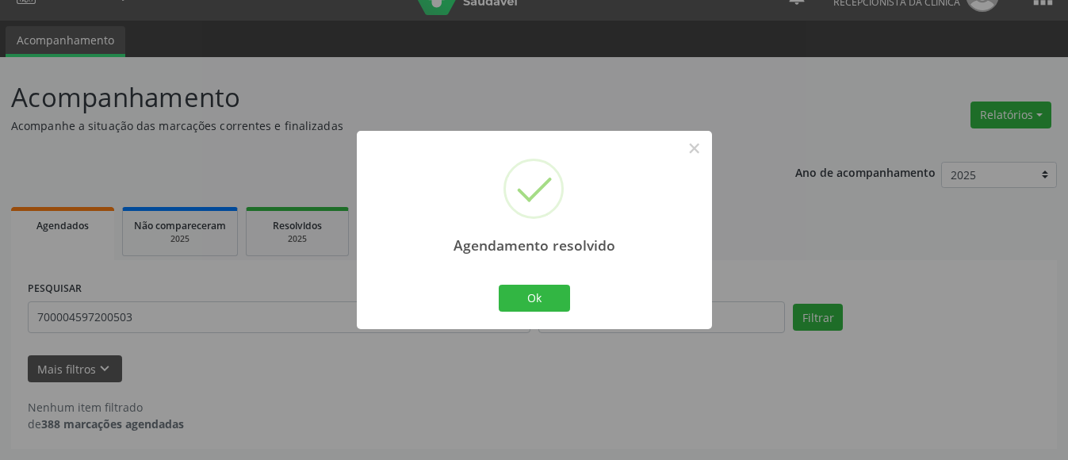
scroll to position [30, 0]
click at [546, 297] on button "Ok" at bounding box center [534, 298] width 71 height 27
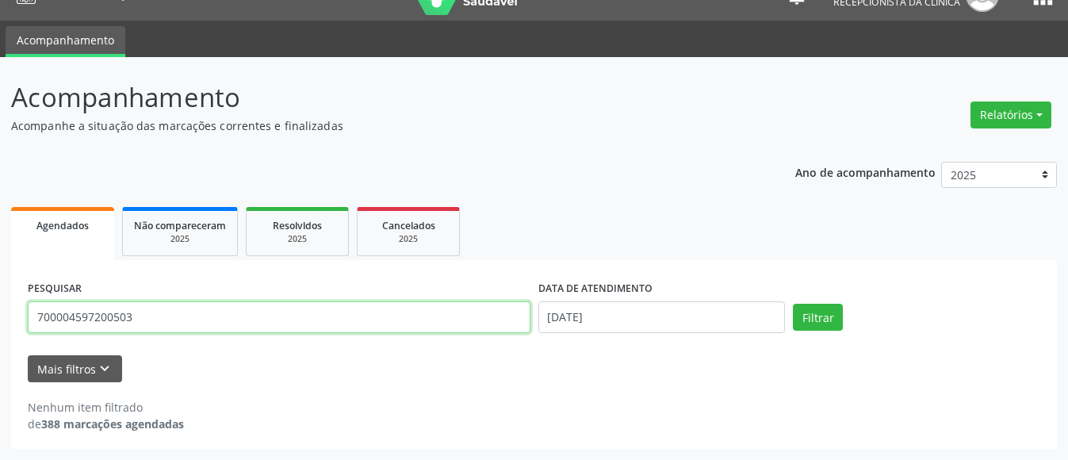
click at [135, 317] on input "700004597200503" at bounding box center [279, 317] width 503 height 32
type input "7"
type input "898003709316369"
click at [793, 304] on button "Filtrar" at bounding box center [818, 317] width 50 height 27
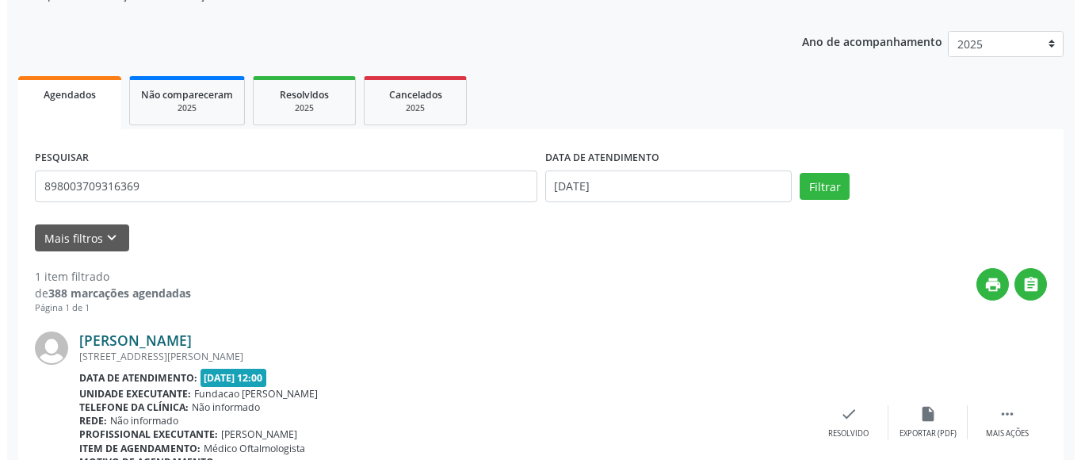
scroll to position [258, 0]
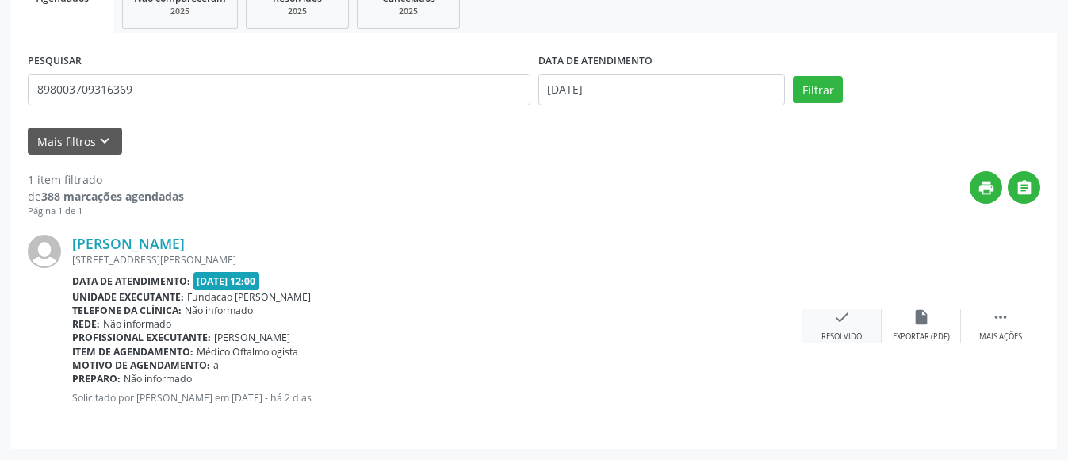
click at [850, 316] on icon "check" at bounding box center [841, 316] width 17 height 17
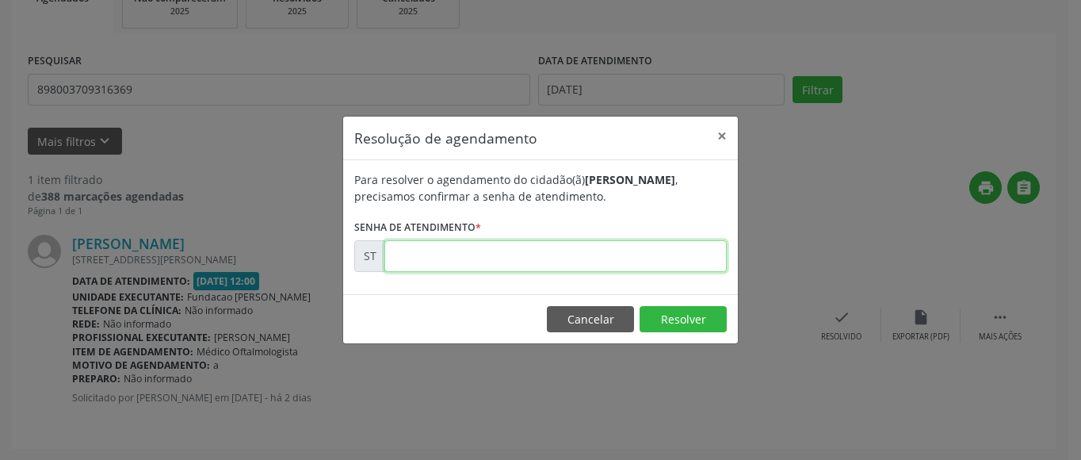
click at [473, 252] on input "text" at bounding box center [555, 256] width 342 height 32
type input "00024442"
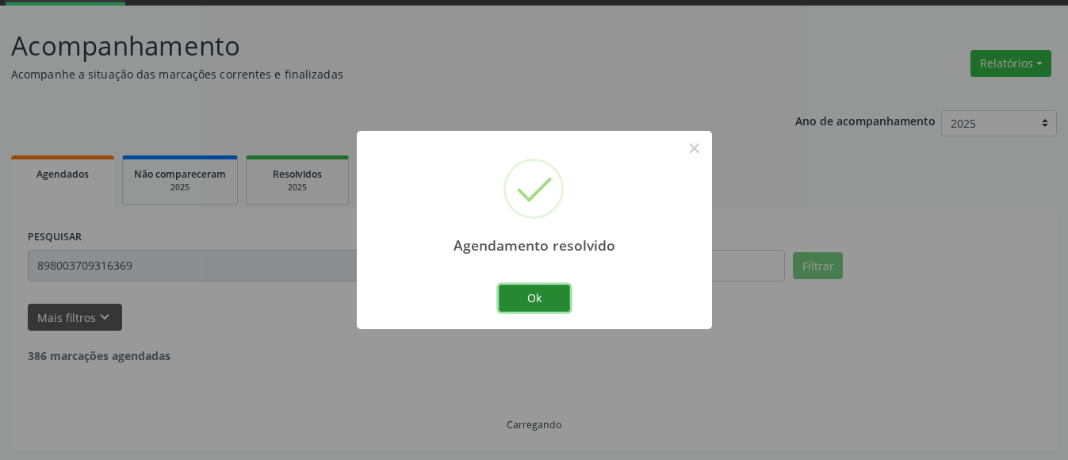
click at [535, 296] on button "Ok" at bounding box center [534, 298] width 71 height 27
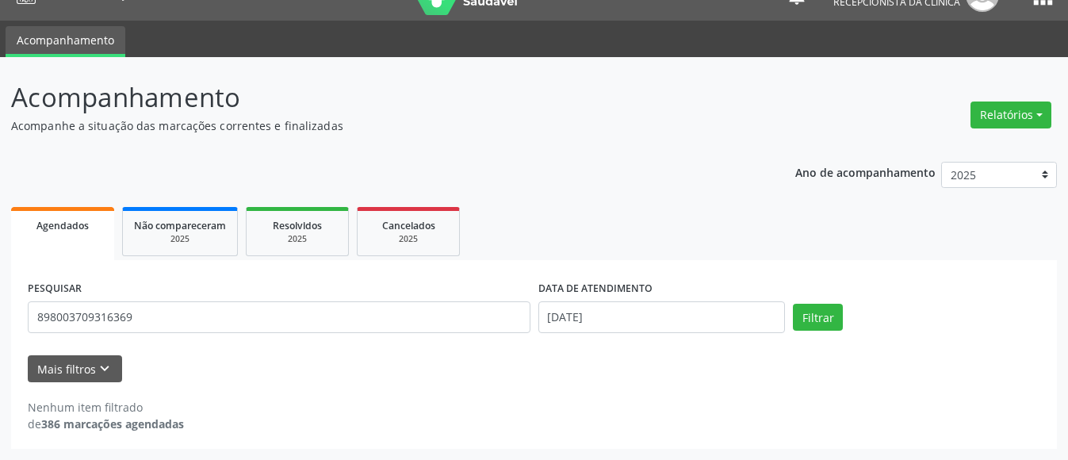
scroll to position [30, 0]
